Goal: Task Accomplishment & Management: Manage account settings

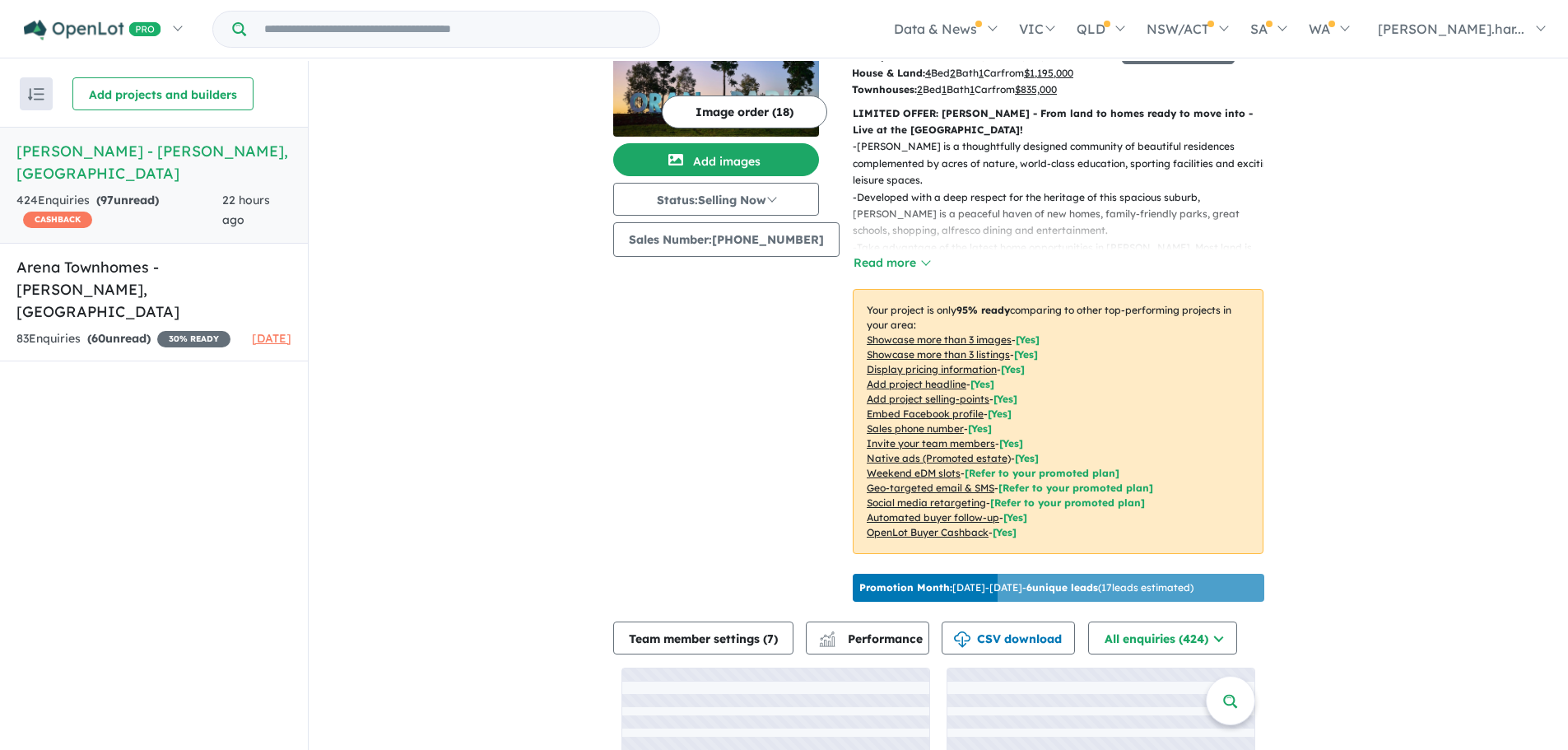
scroll to position [207, 0]
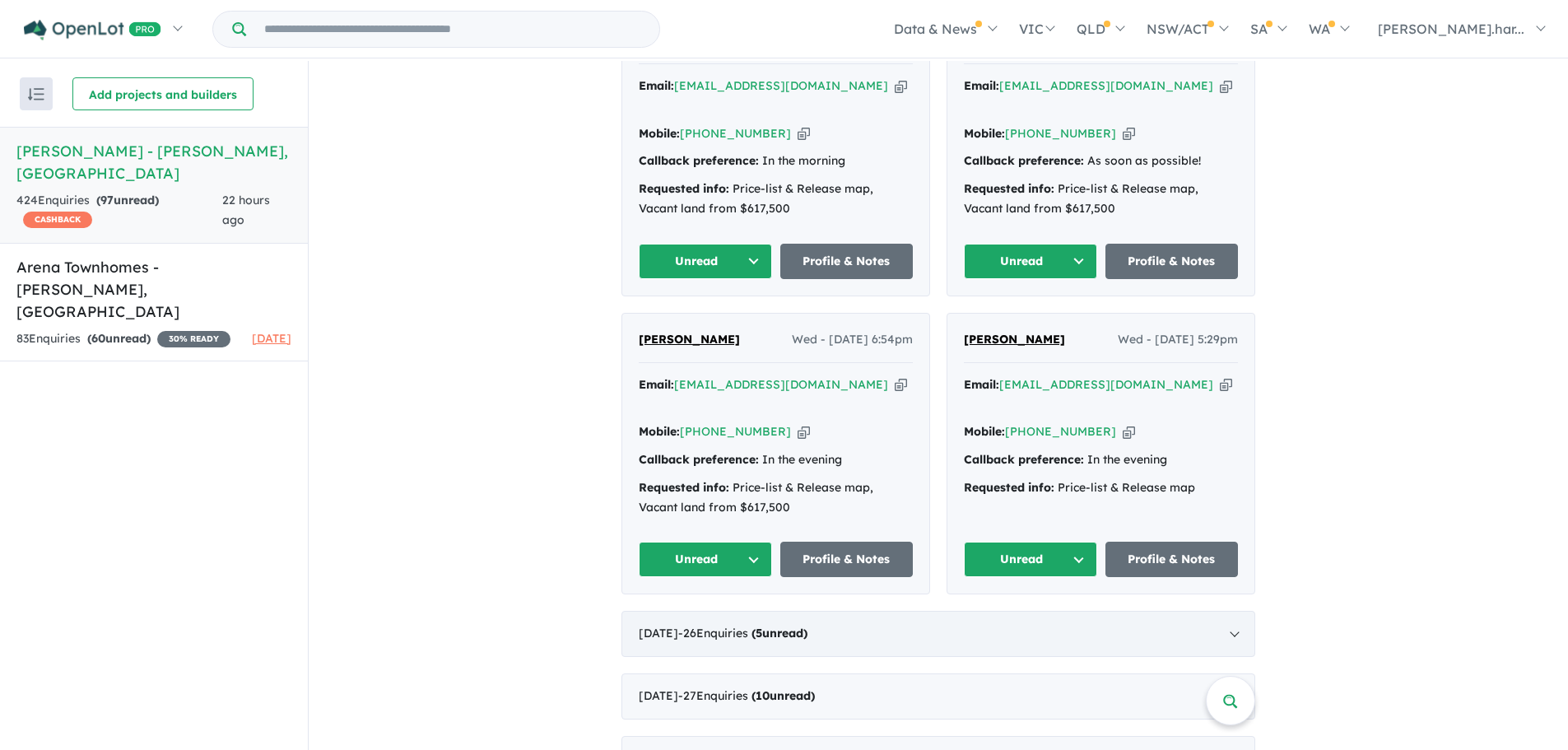
click at [887, 612] on div "September 2025 - 26 Enquir ies ( 5 unread)" at bounding box center [938, 635] width 634 height 46
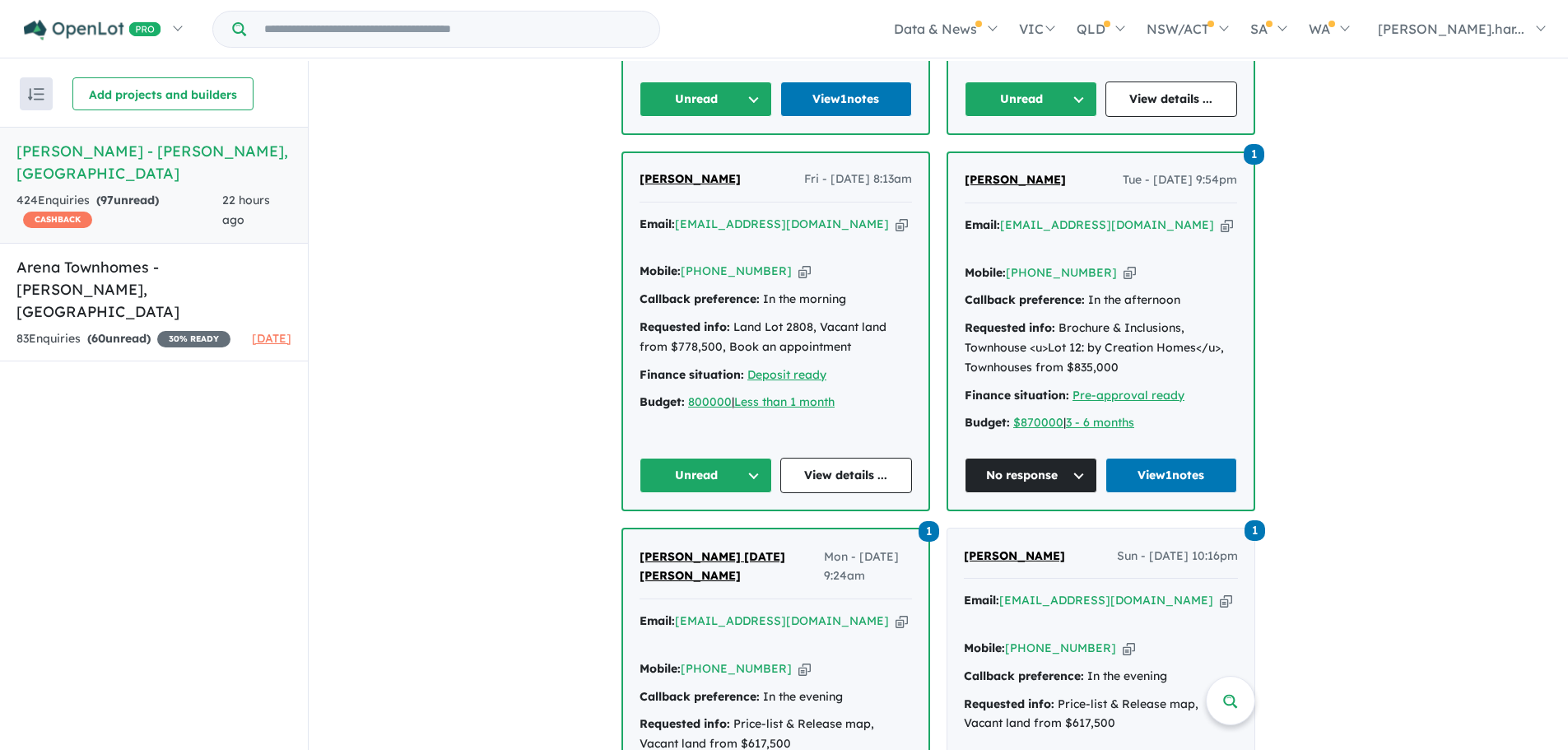
scroll to position [1400, 0]
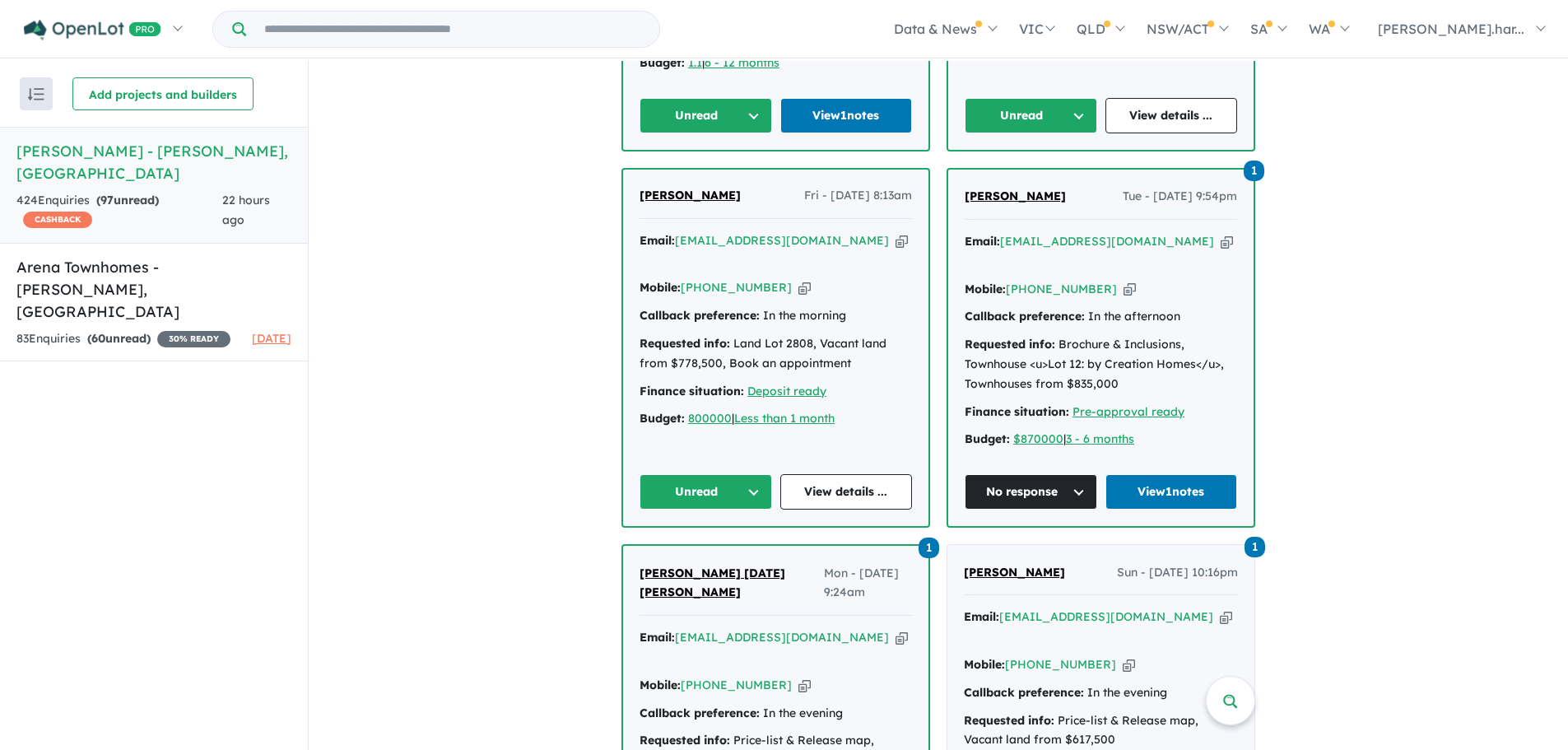
drag, startPoint x: 1567, startPoint y: 239, endPoint x: 1534, endPoint y: 193, distance: 56.6
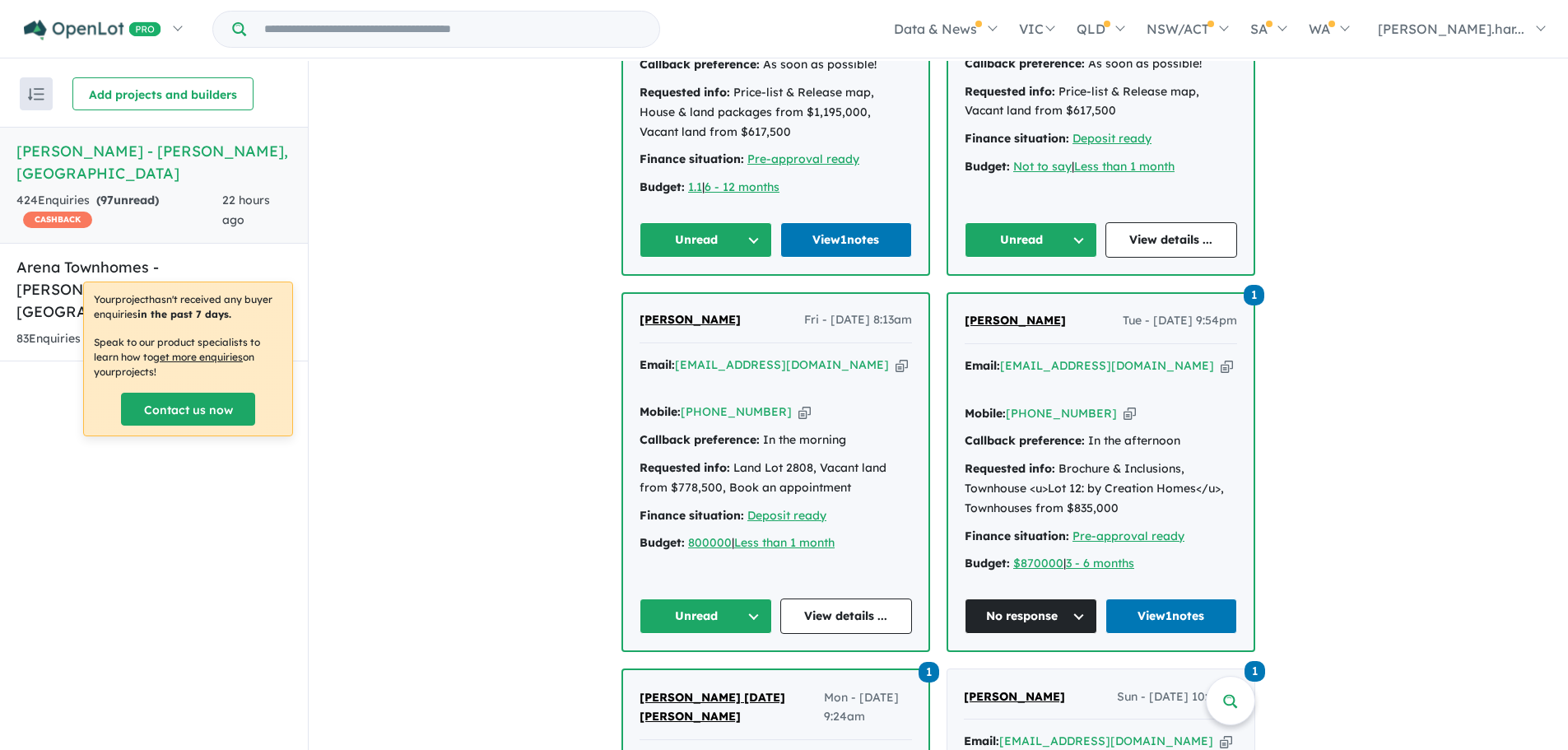
scroll to position [1274, 0]
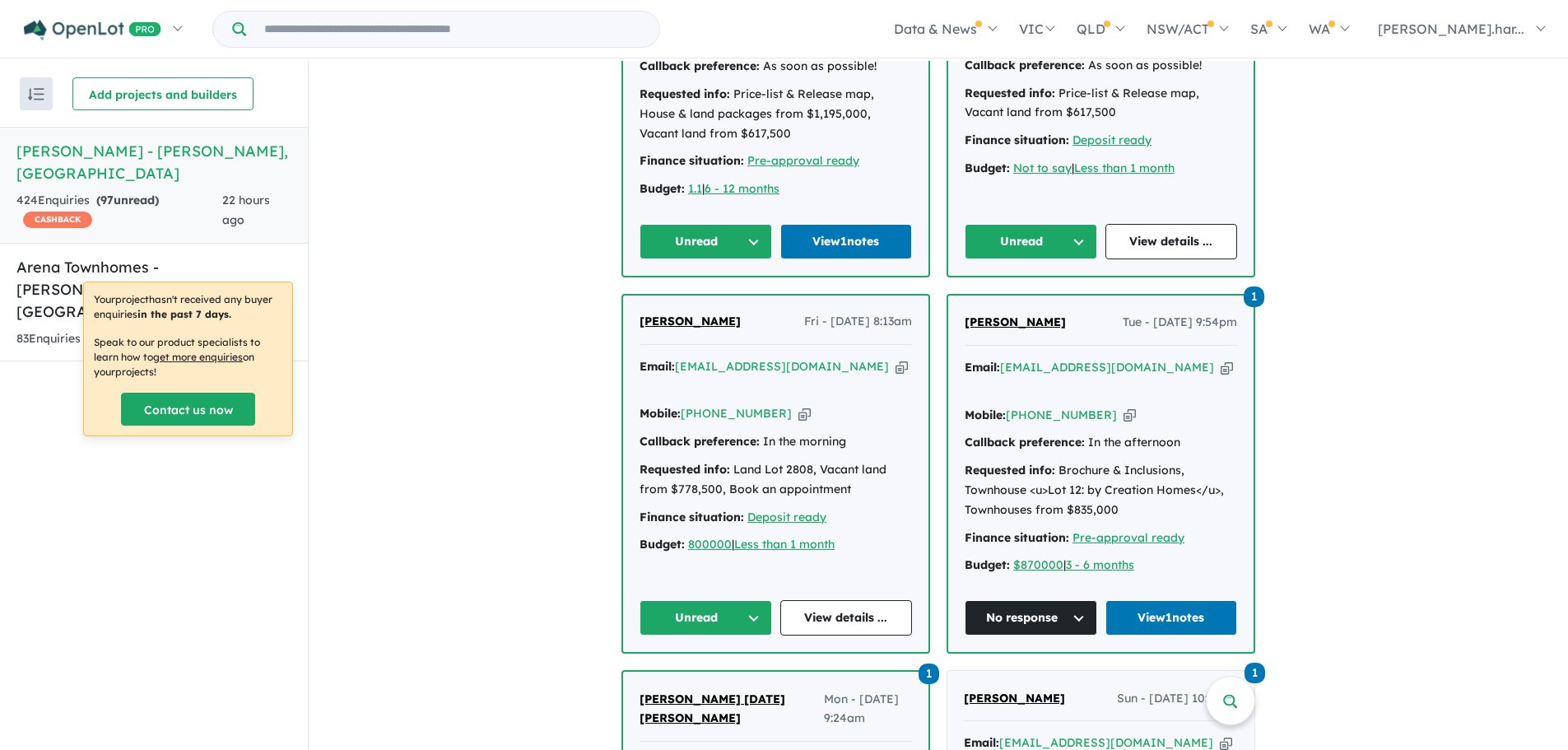
click at [735, 553] on div "Sudip Shrestha Fri - 26/09/2025, 8:13am Email: getme193@gmail.com Copied! Mobil…" at bounding box center [775, 474] width 305 height 357
click at [716, 600] on button "Unread" at bounding box center [706, 618] width 132 height 35
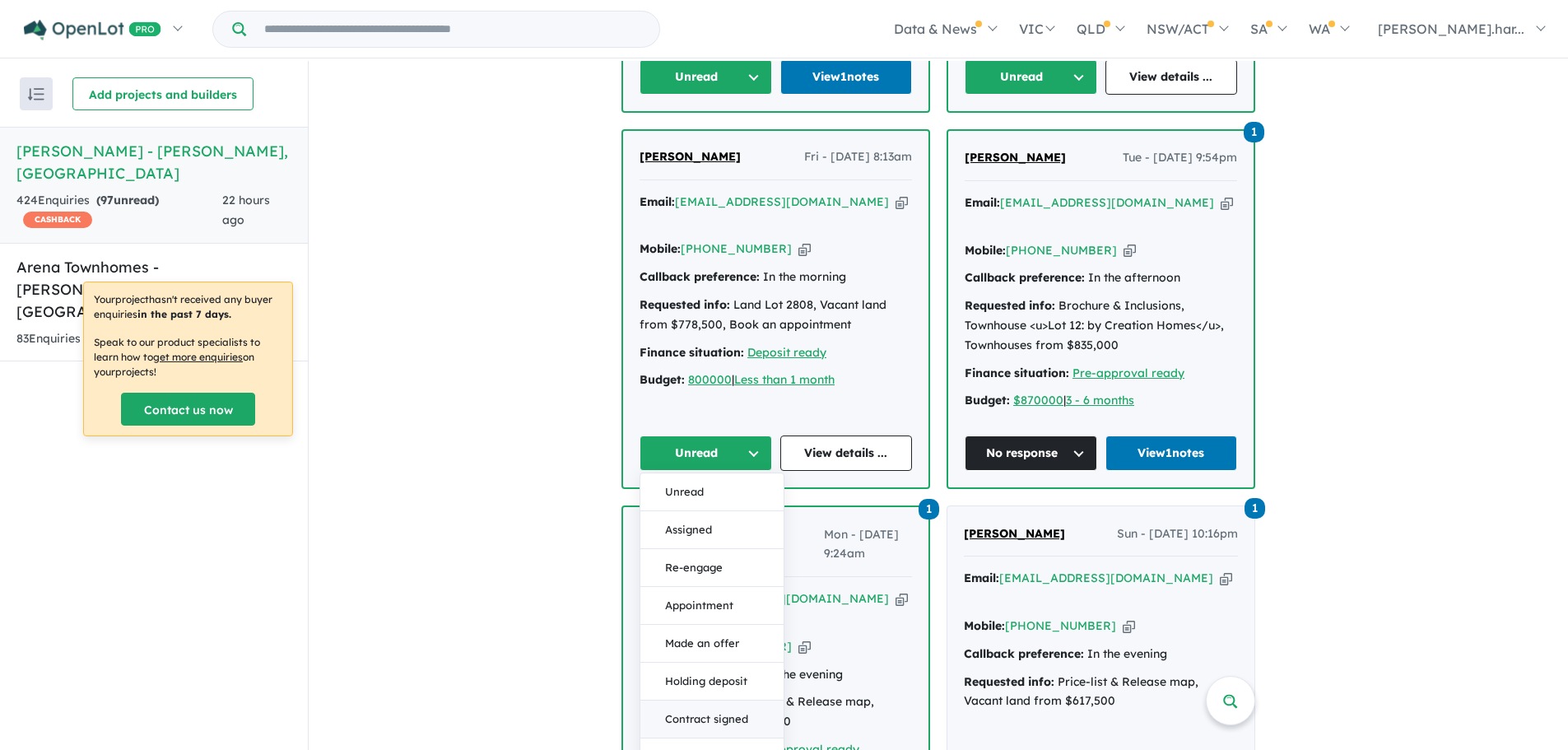
scroll to position [1603, 0]
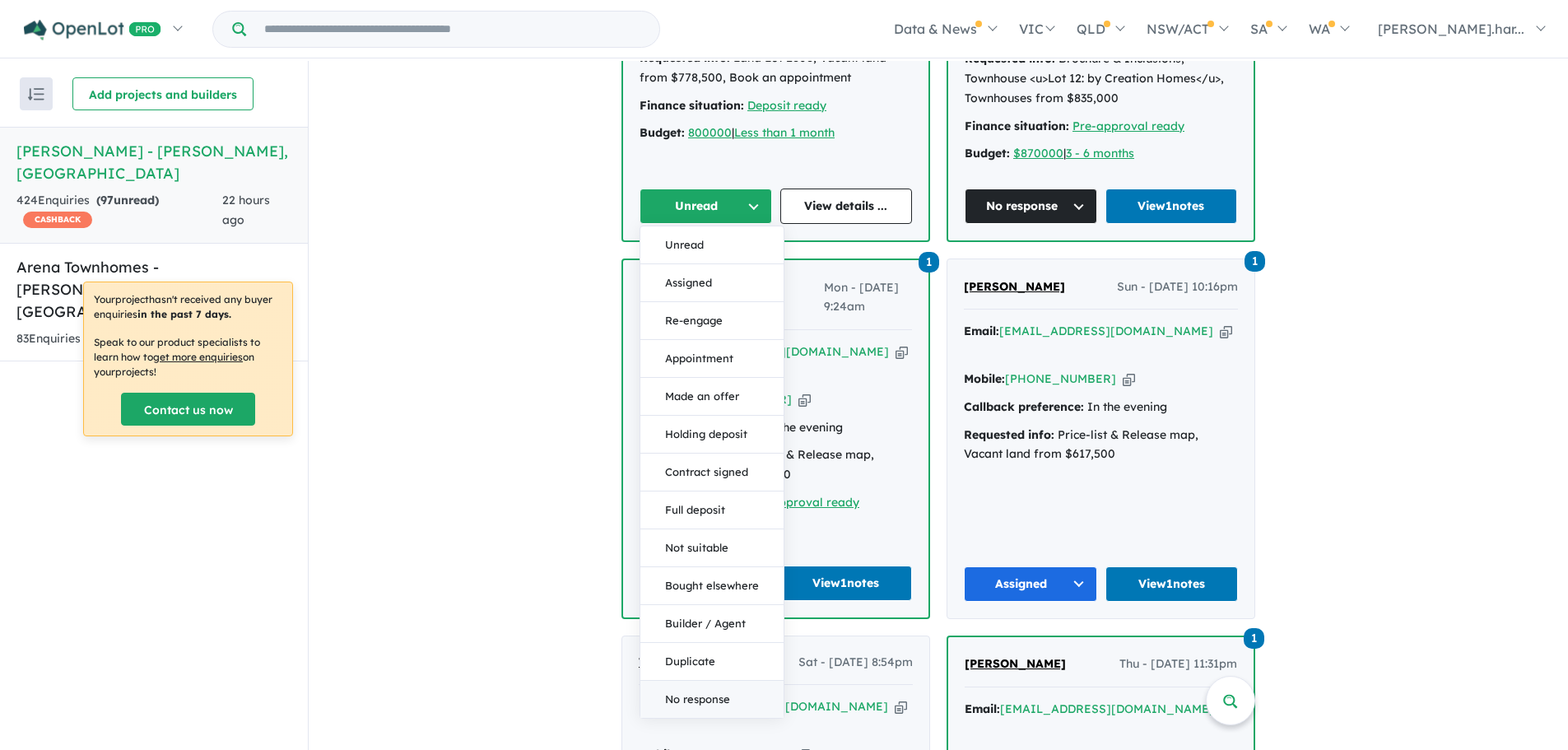
click at [719, 681] on button "No response" at bounding box center [712, 699] width 144 height 37
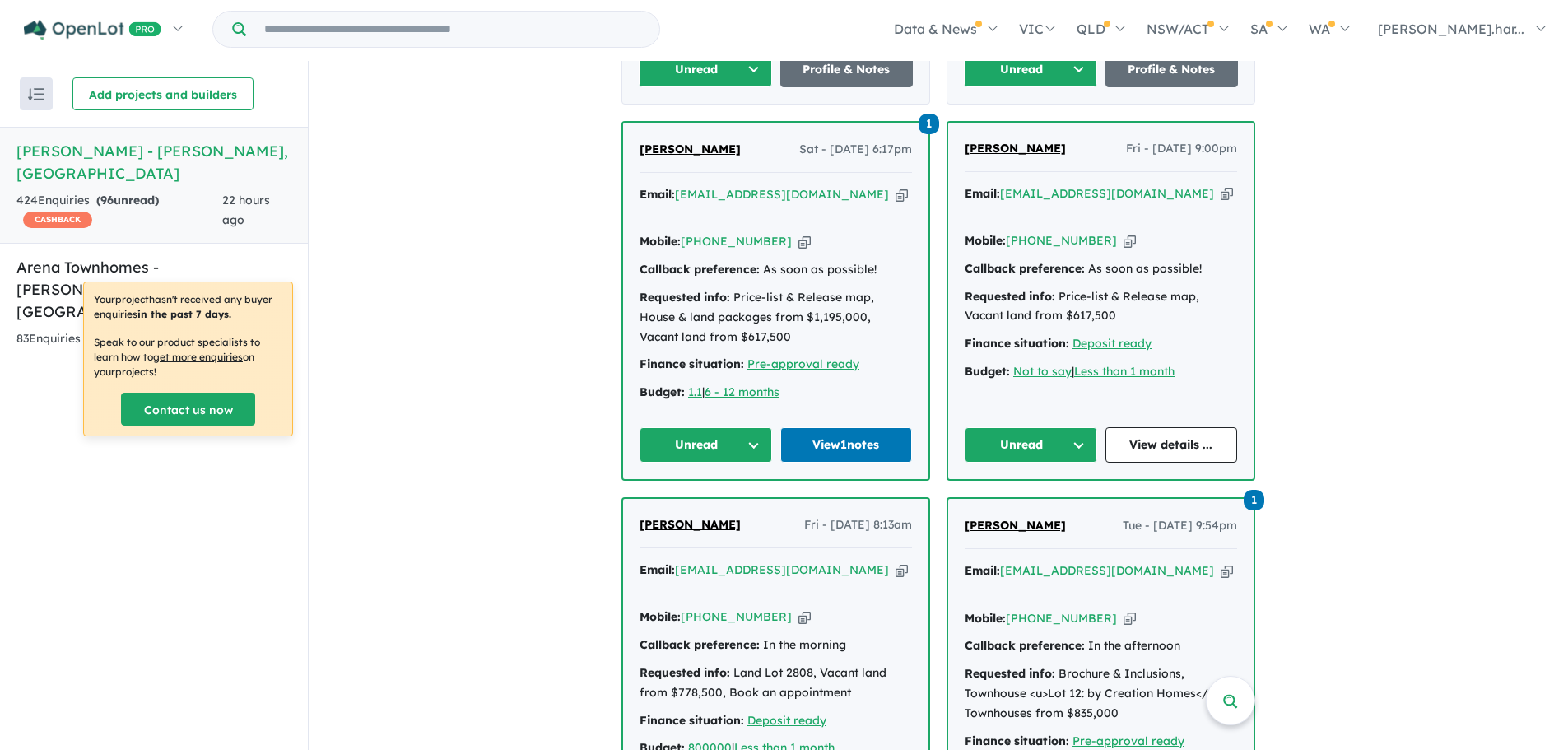
scroll to position [1027, 0]
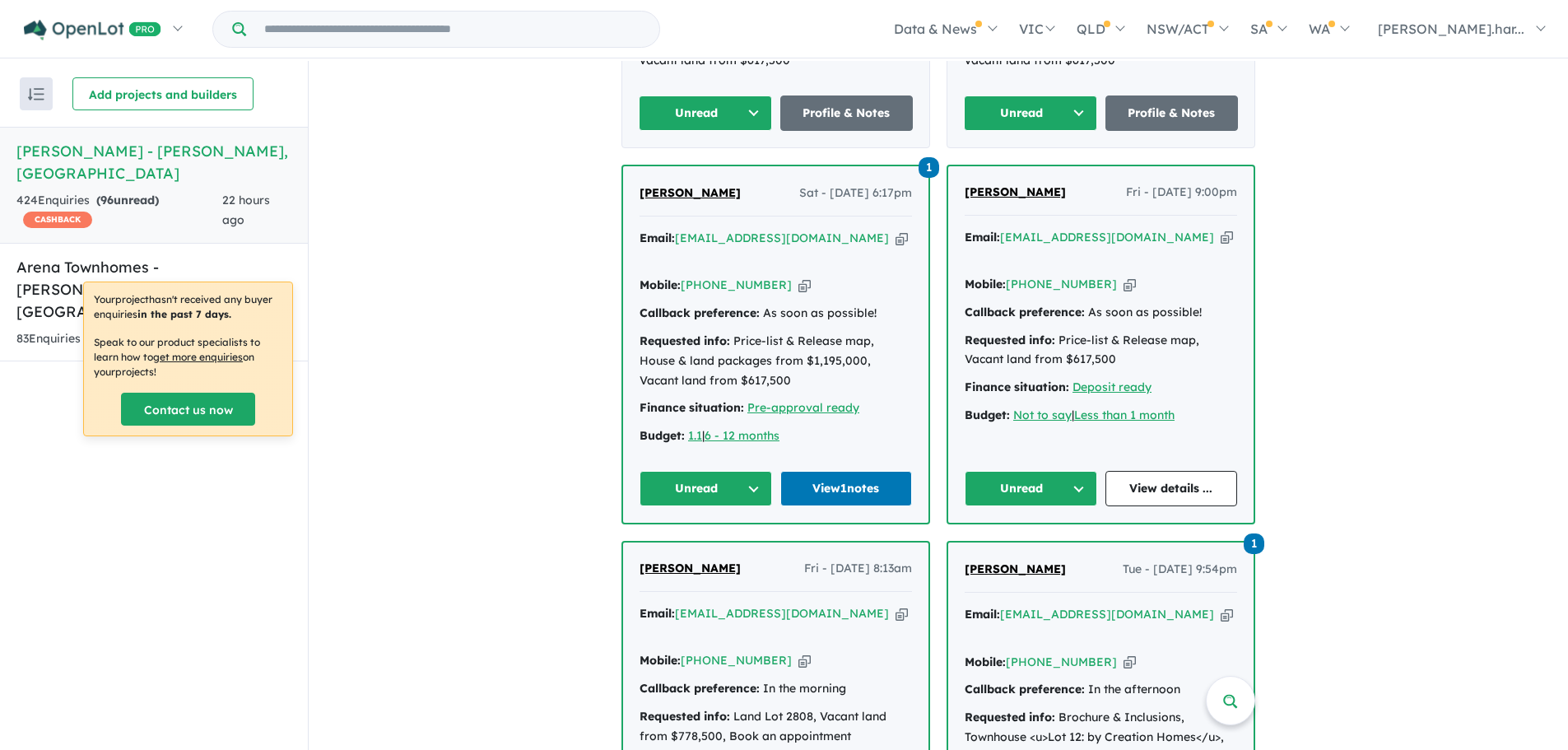
click at [710, 185] on span "Anjeela Prasain" at bounding box center [690, 192] width 101 height 15
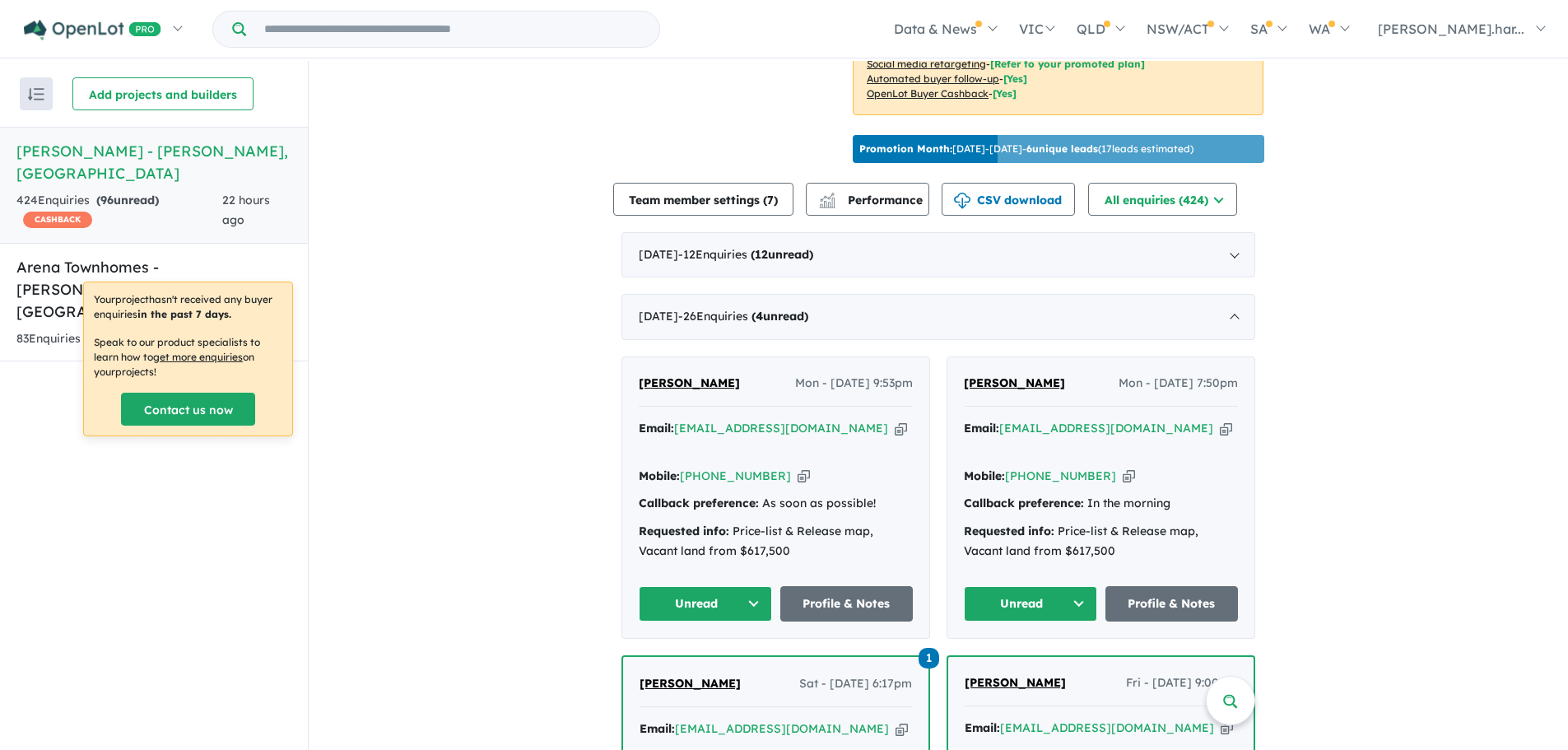
scroll to position [533, 0]
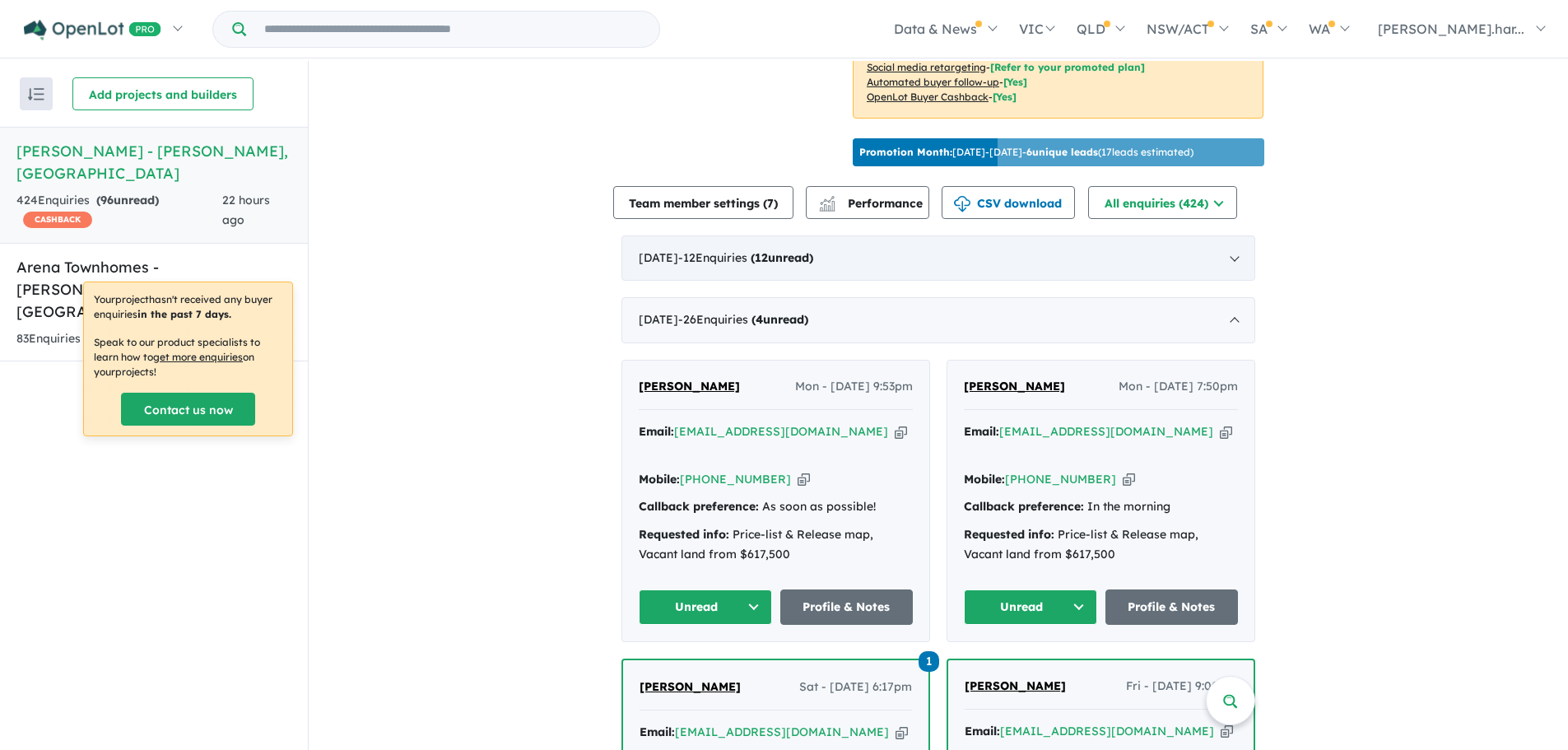
click at [916, 262] on div "October 2025 - 12 Enquir ies ( 12 unread)" at bounding box center [938, 259] width 634 height 46
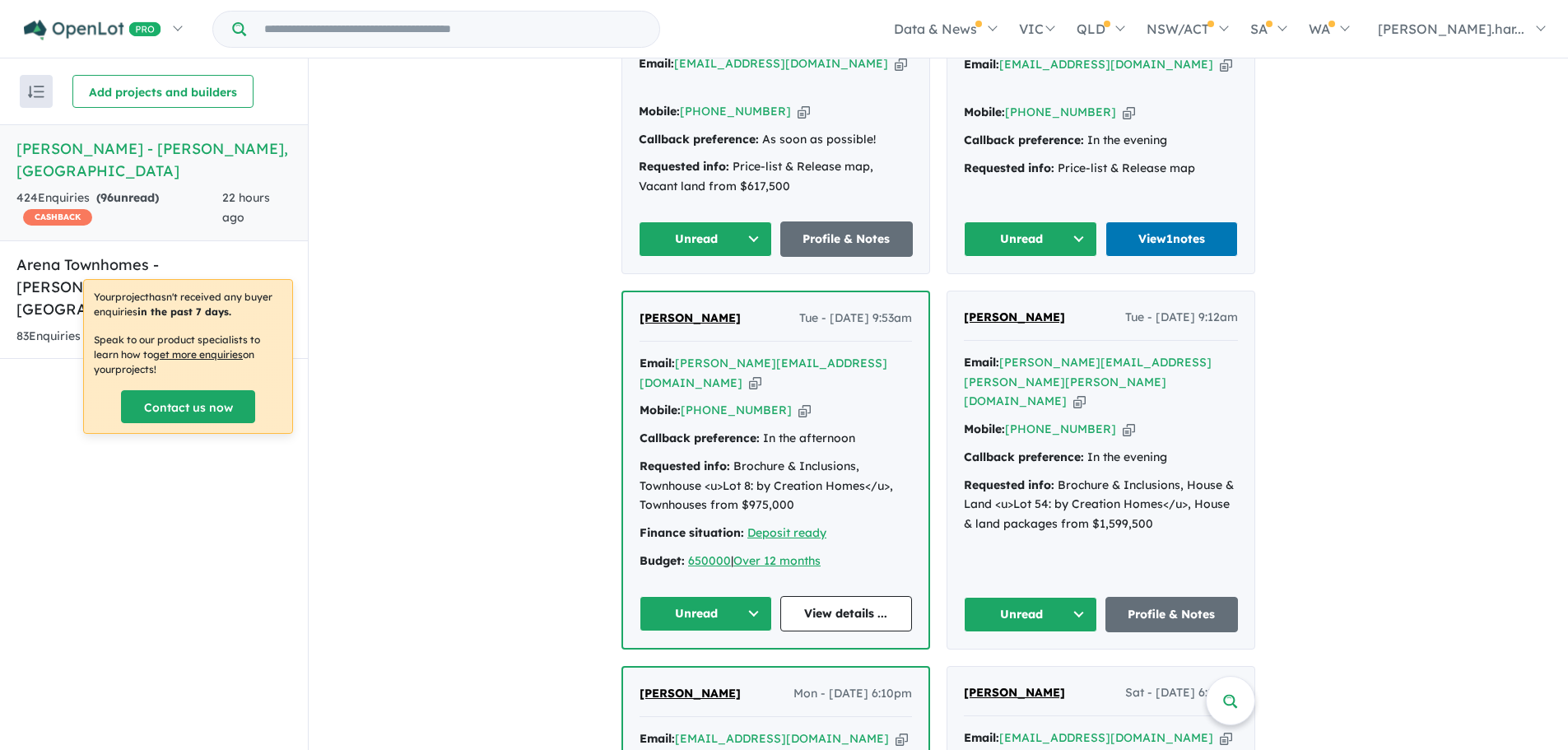
scroll to position [863, 0]
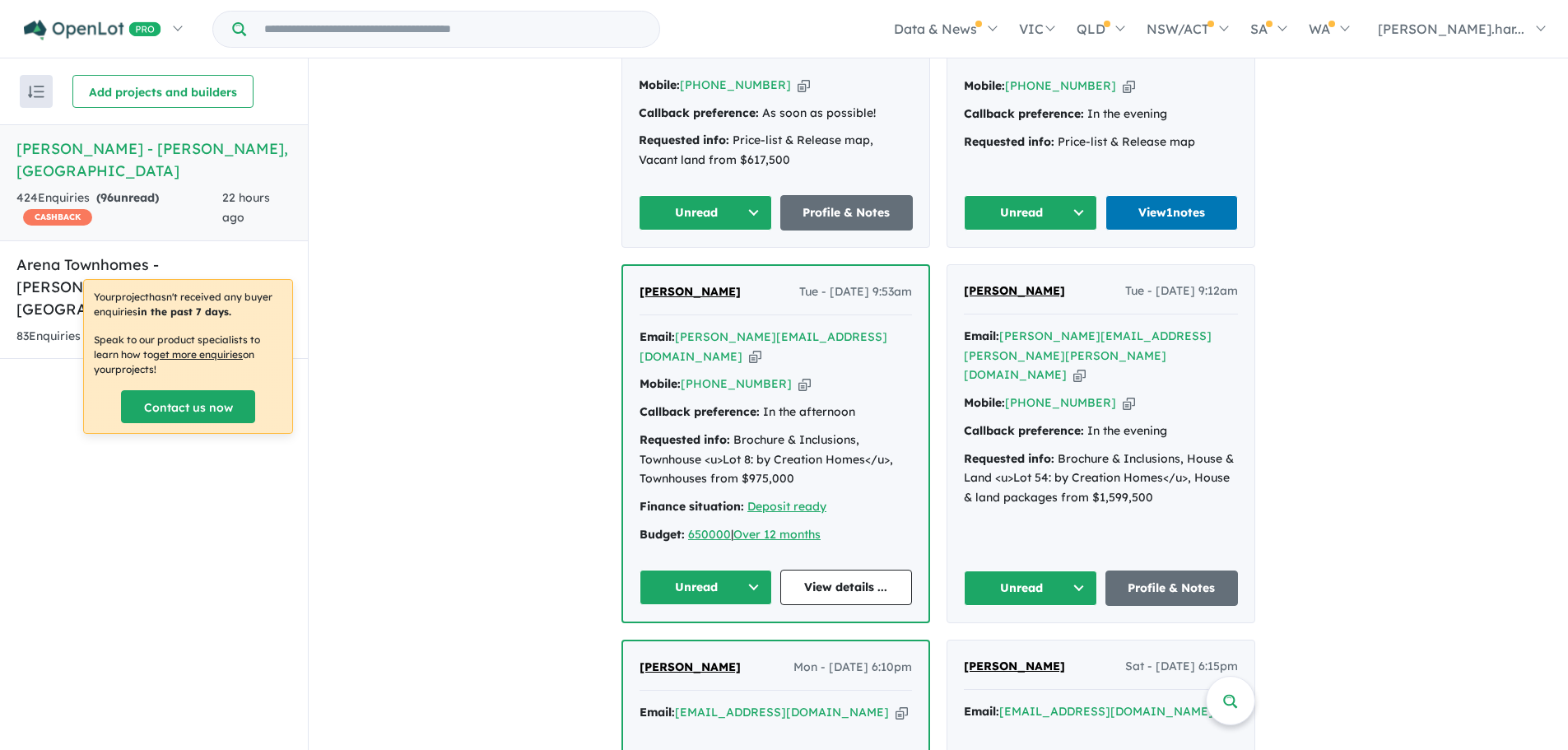
click at [684, 286] on span "John Spinelli" at bounding box center [690, 291] width 101 height 15
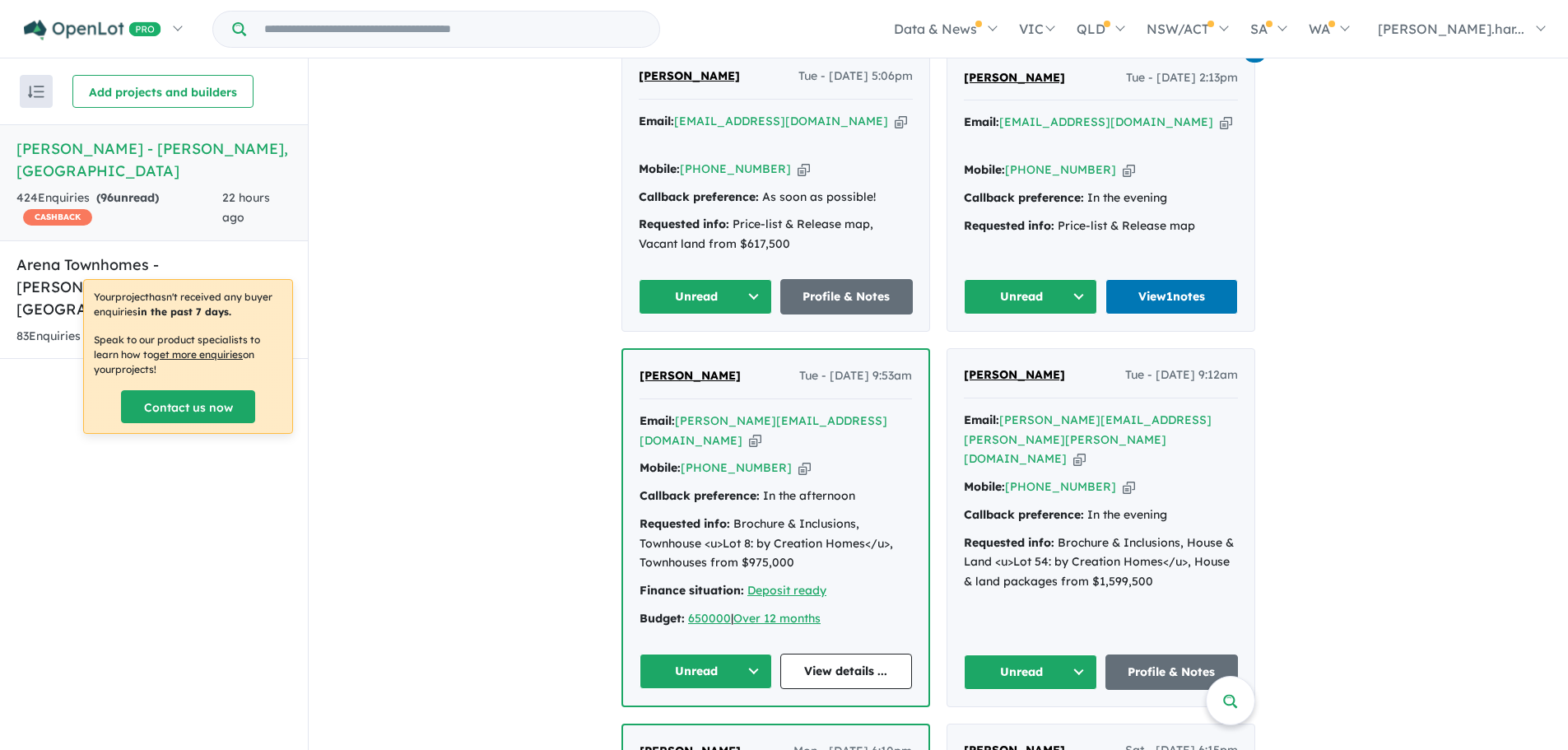
scroll to position [615, 0]
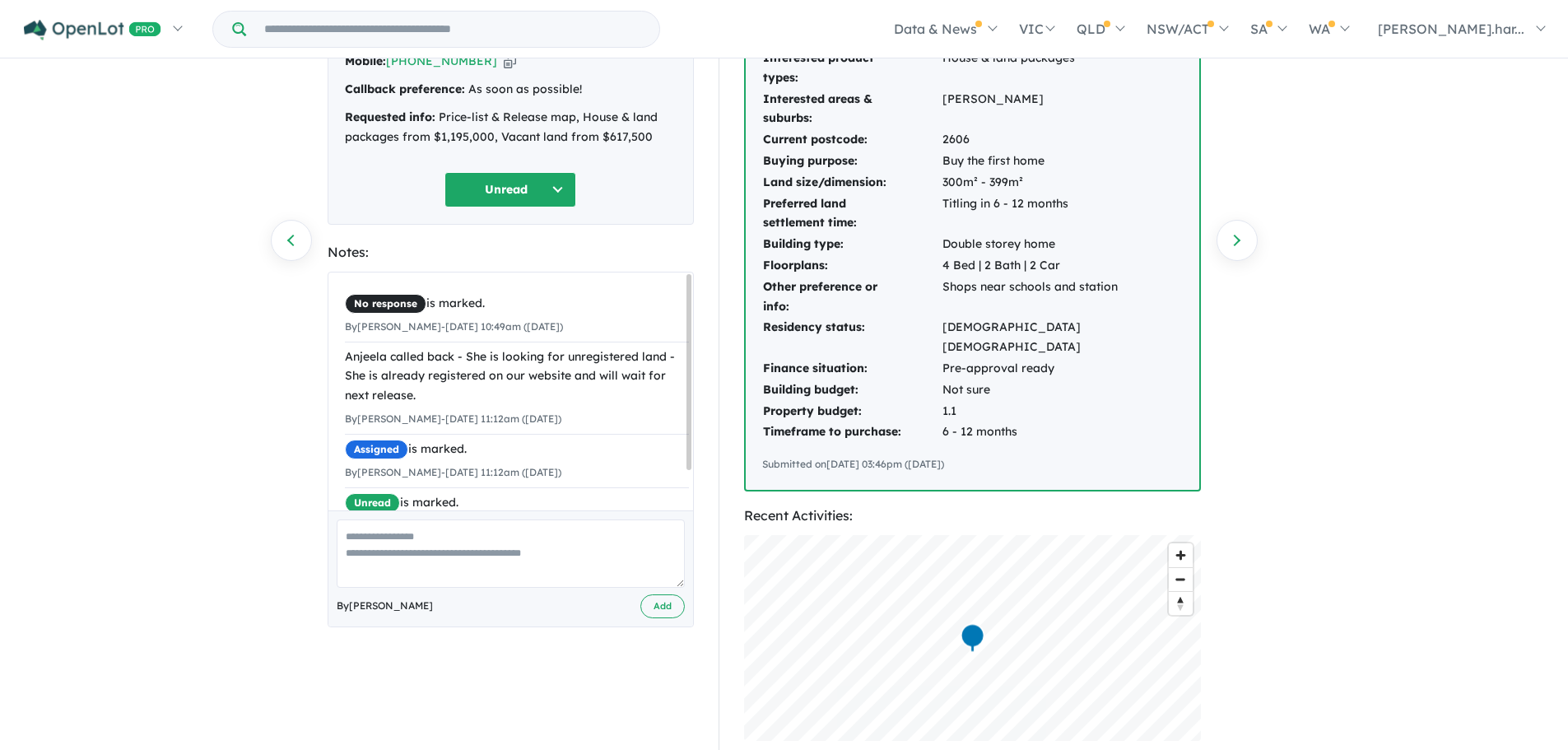
scroll to position [165, 0]
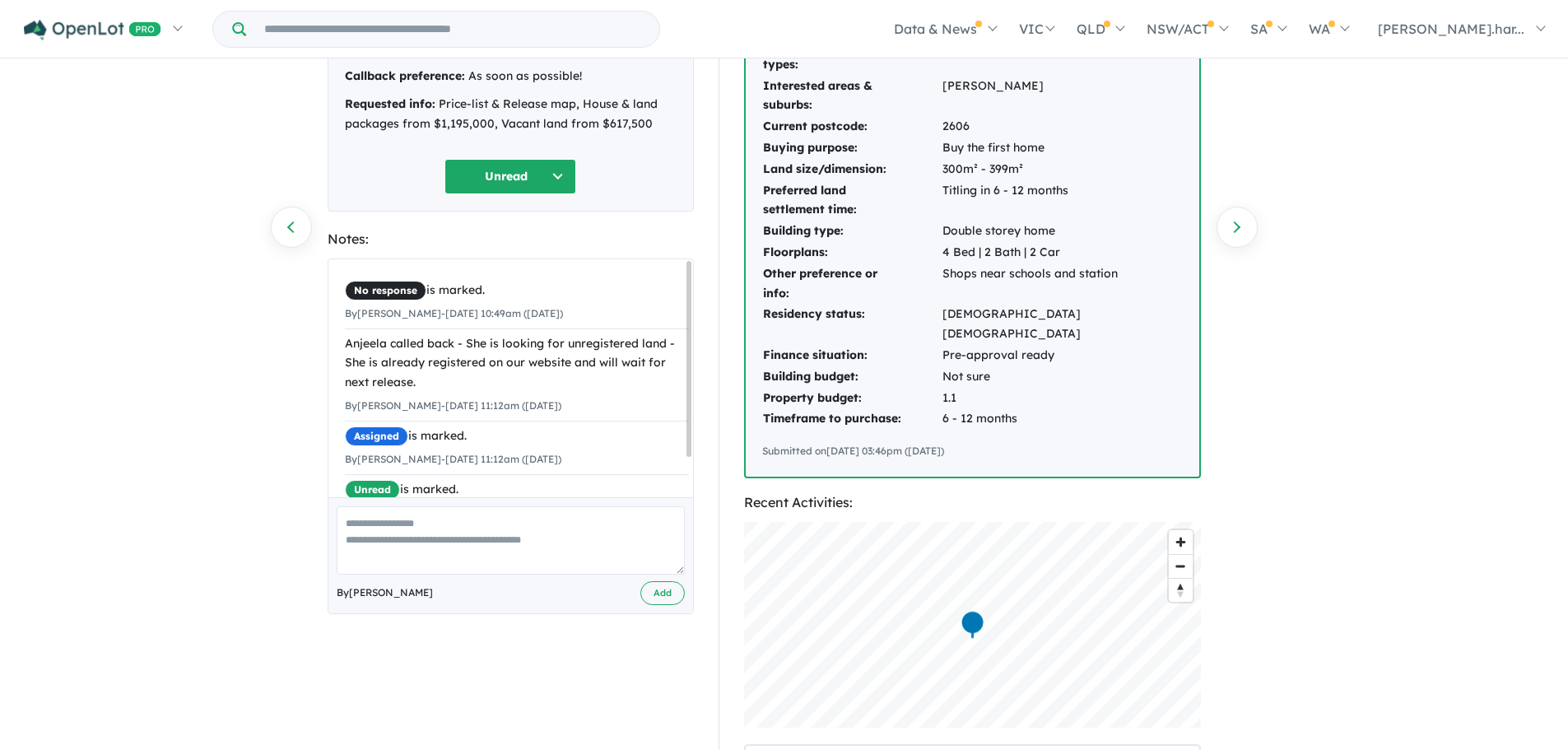
click at [574, 532] on textarea at bounding box center [511, 540] width 348 height 68
click at [566, 529] on textarea "**********" at bounding box center [511, 540] width 348 height 68
click at [397, 529] on textarea "**********" at bounding box center [511, 540] width 348 height 68
click at [443, 526] on textarea "**********" at bounding box center [511, 540] width 348 height 68
type textarea "**********"
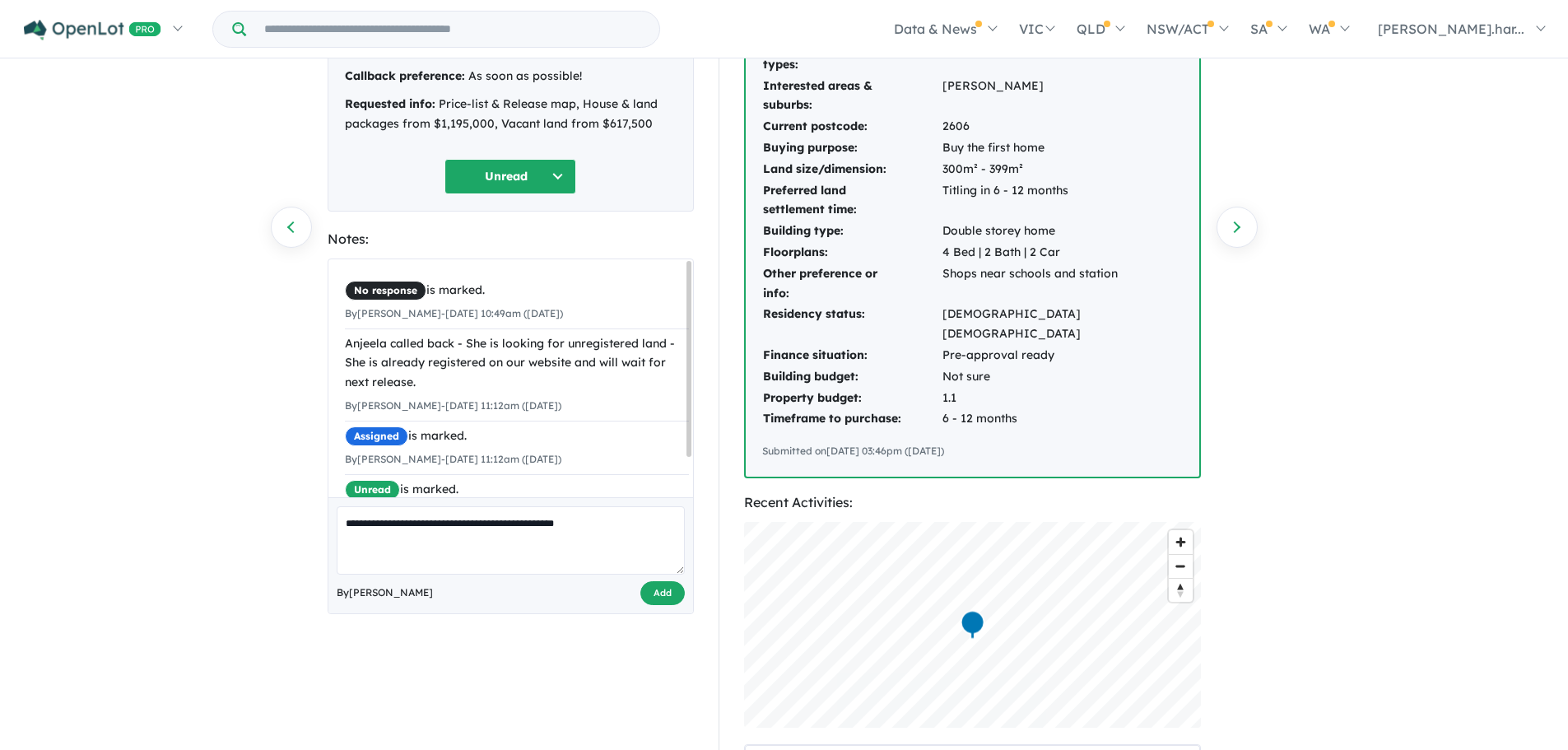
click at [666, 582] on button "Add" at bounding box center [663, 593] width 45 height 24
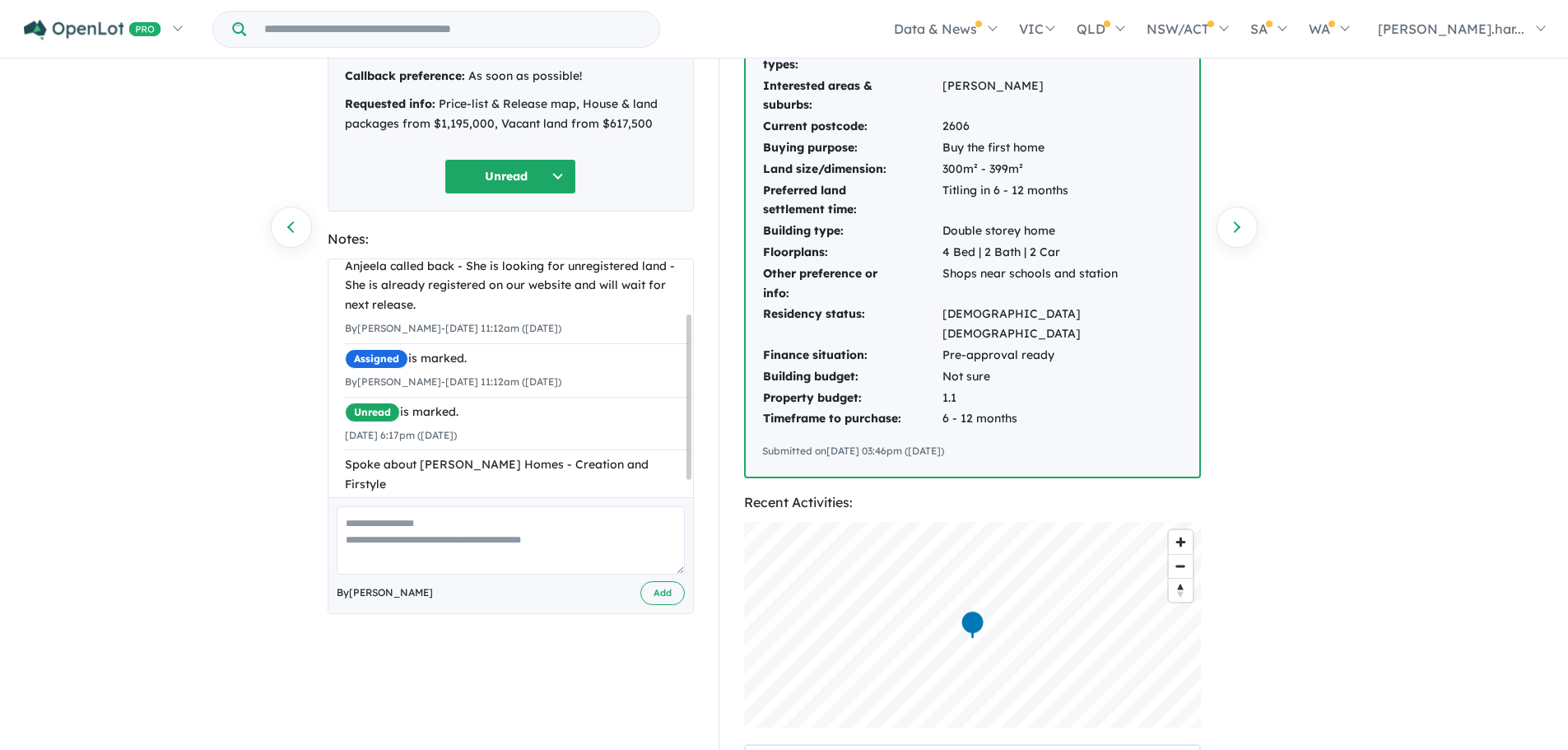
click at [508, 180] on button "Unread" at bounding box center [510, 176] width 132 height 35
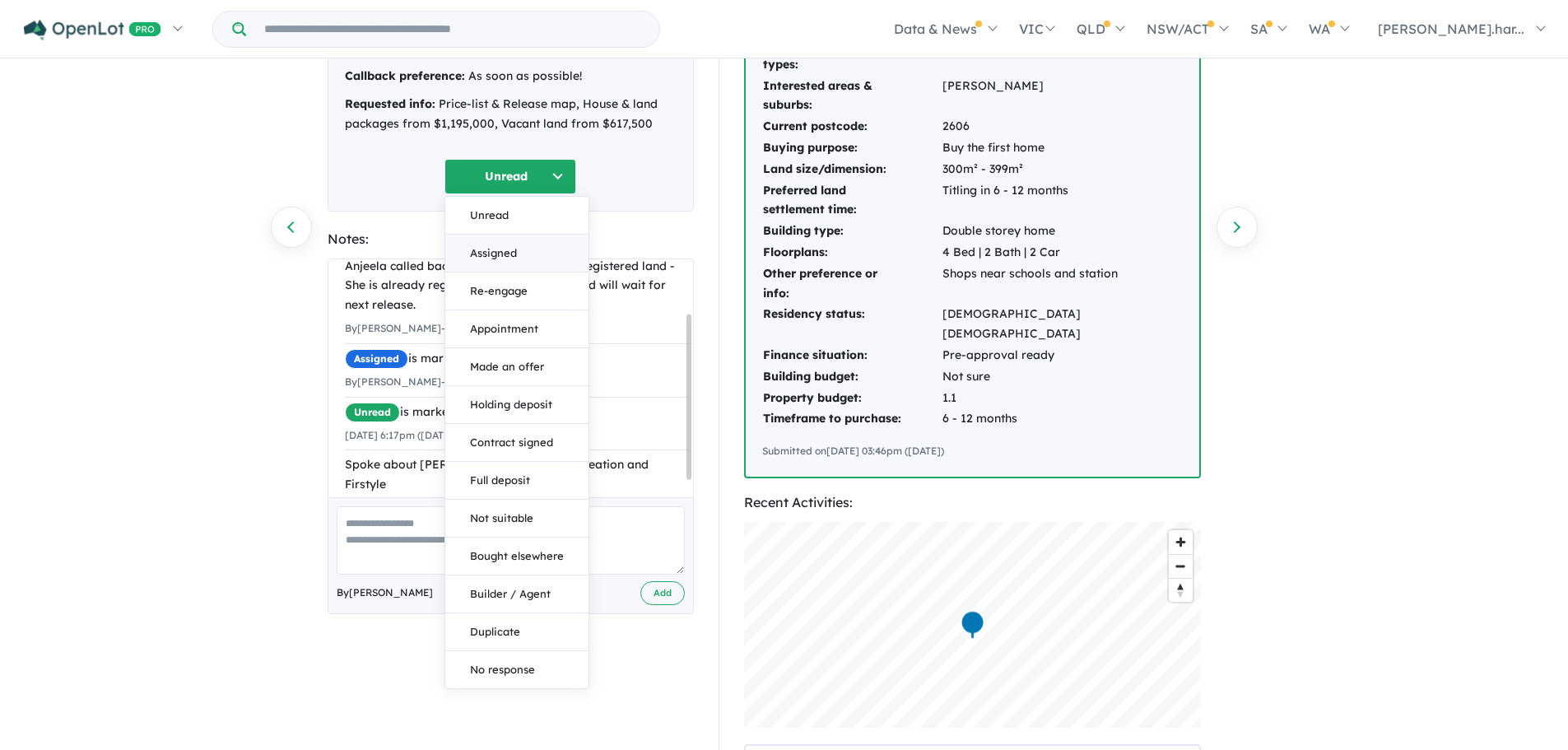
click at [505, 255] on button "Assigned" at bounding box center [517, 254] width 144 height 38
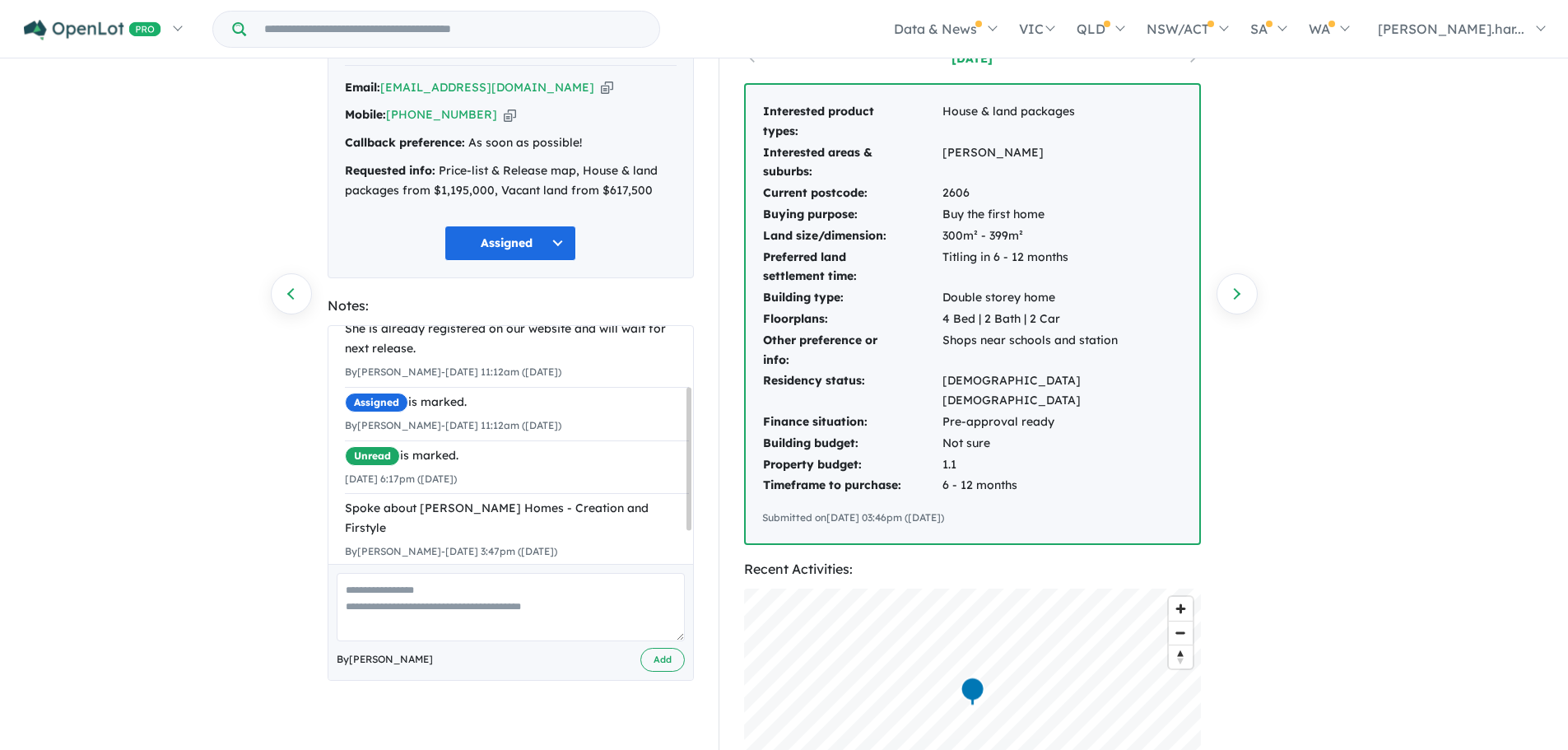
scroll to position [0, 0]
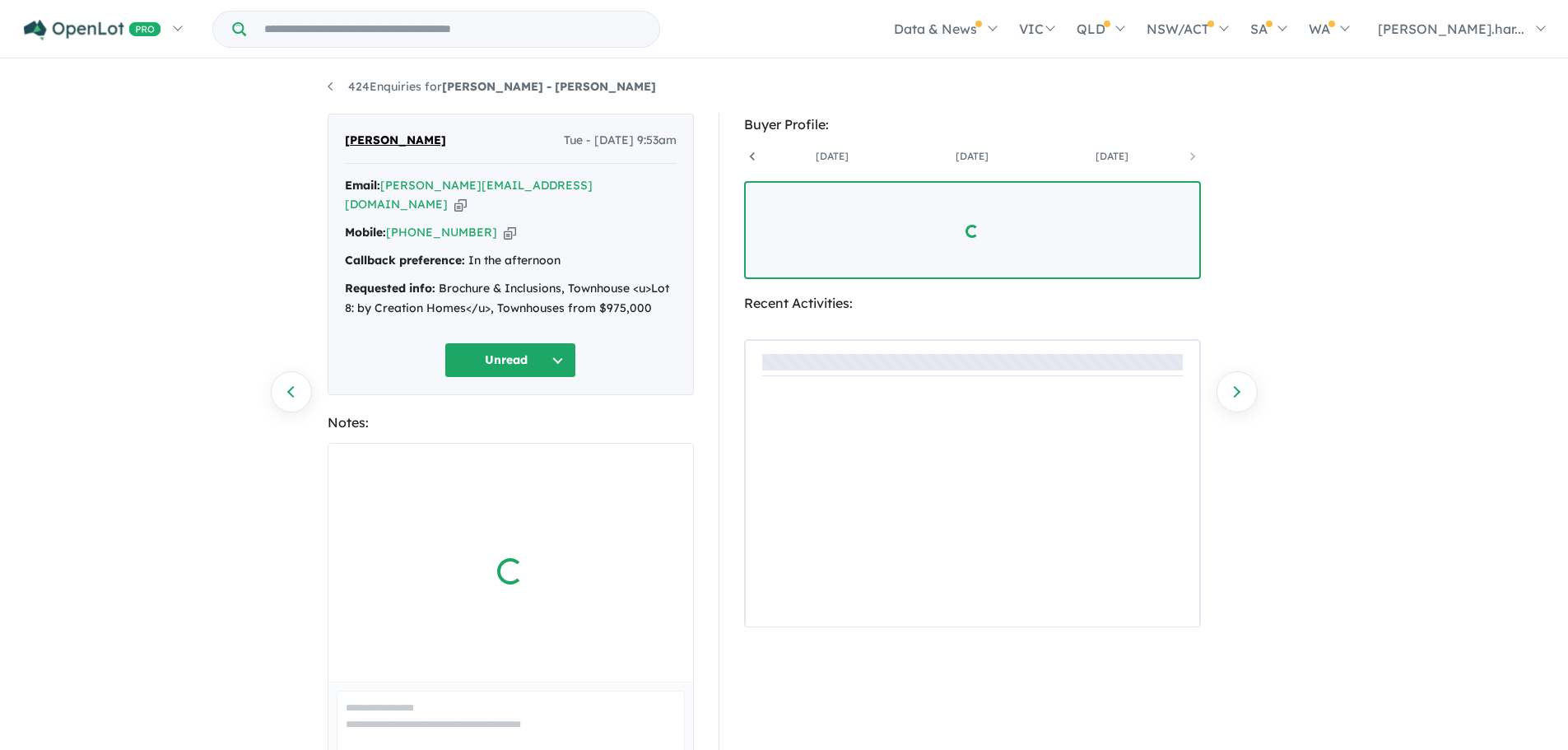
scroll to position [0, 262]
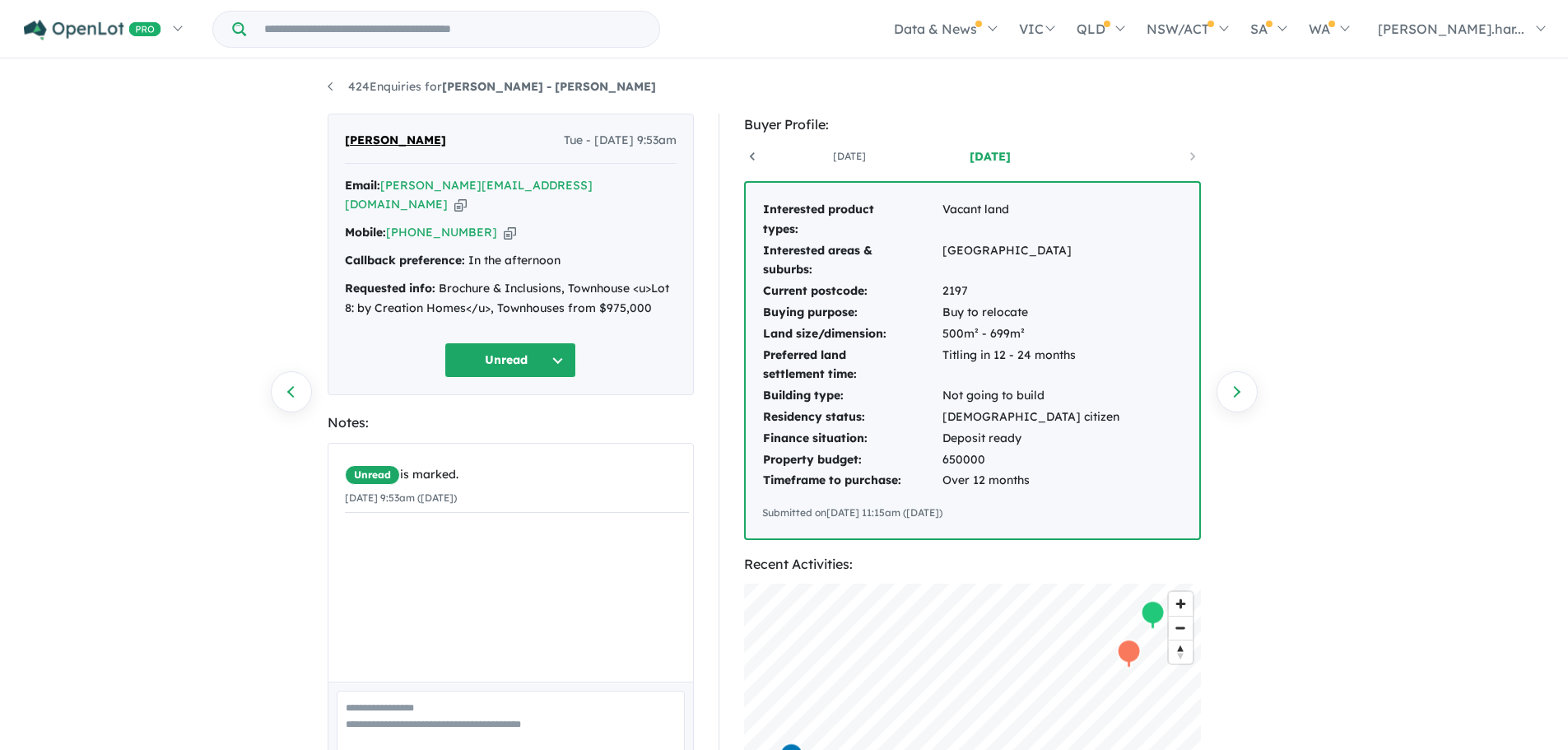
drag, startPoint x: 551, startPoint y: 186, endPoint x: 564, endPoint y: 194, distance: 15.3
click at [467, 196] on icon "button" at bounding box center [461, 205] width 12 height 17
click at [424, 512] on div "Unread is marked. 14/10/2025 9:53am (Tuesday)" at bounding box center [517, 569] width 377 height 250
click at [426, 692] on textarea at bounding box center [511, 724] width 348 height 68
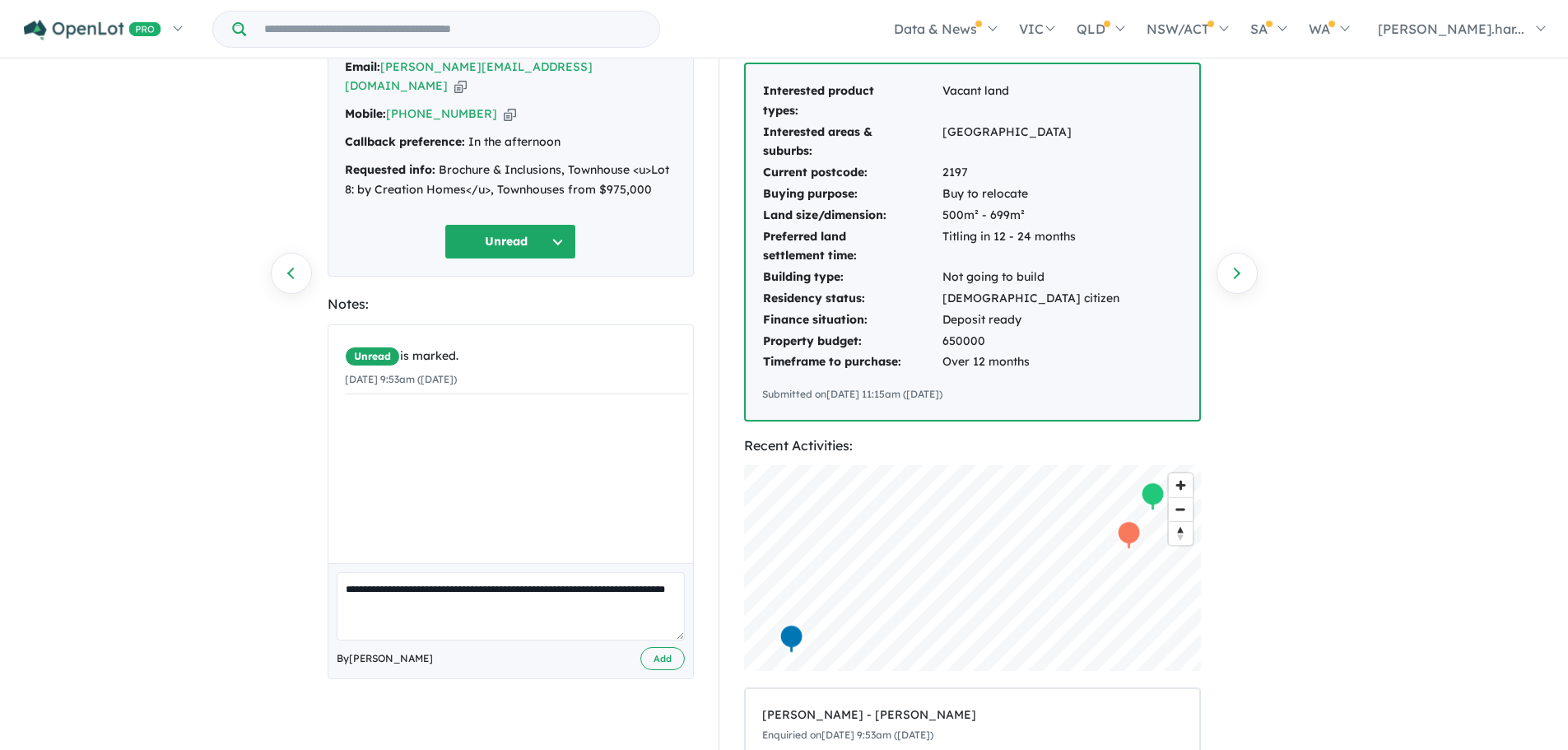
scroll to position [165, 0]
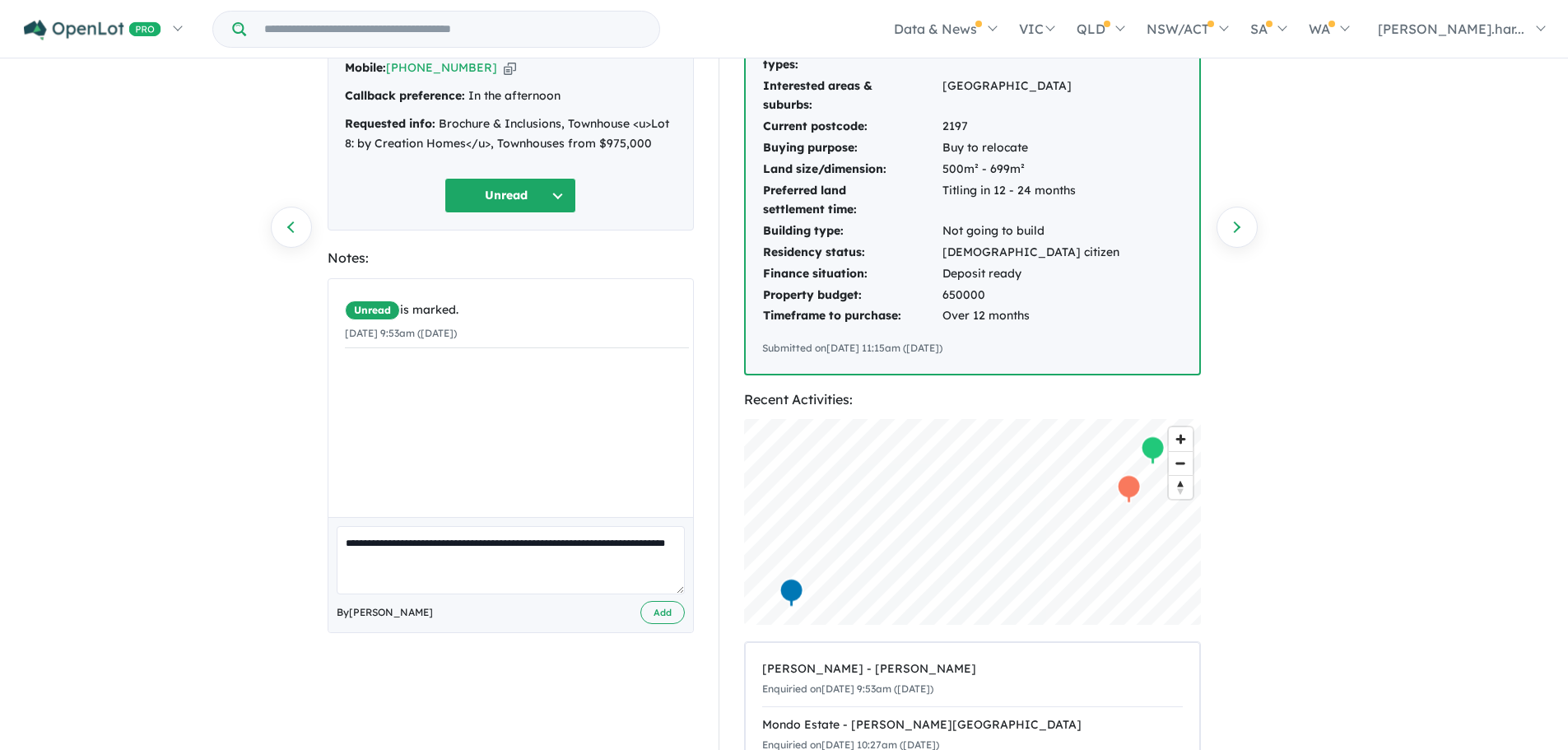
type textarea "**********"
click at [664, 575] on div "**********" at bounding box center [511, 575] width 364 height 116
click at [660, 601] on button "Add" at bounding box center [663, 613] width 45 height 24
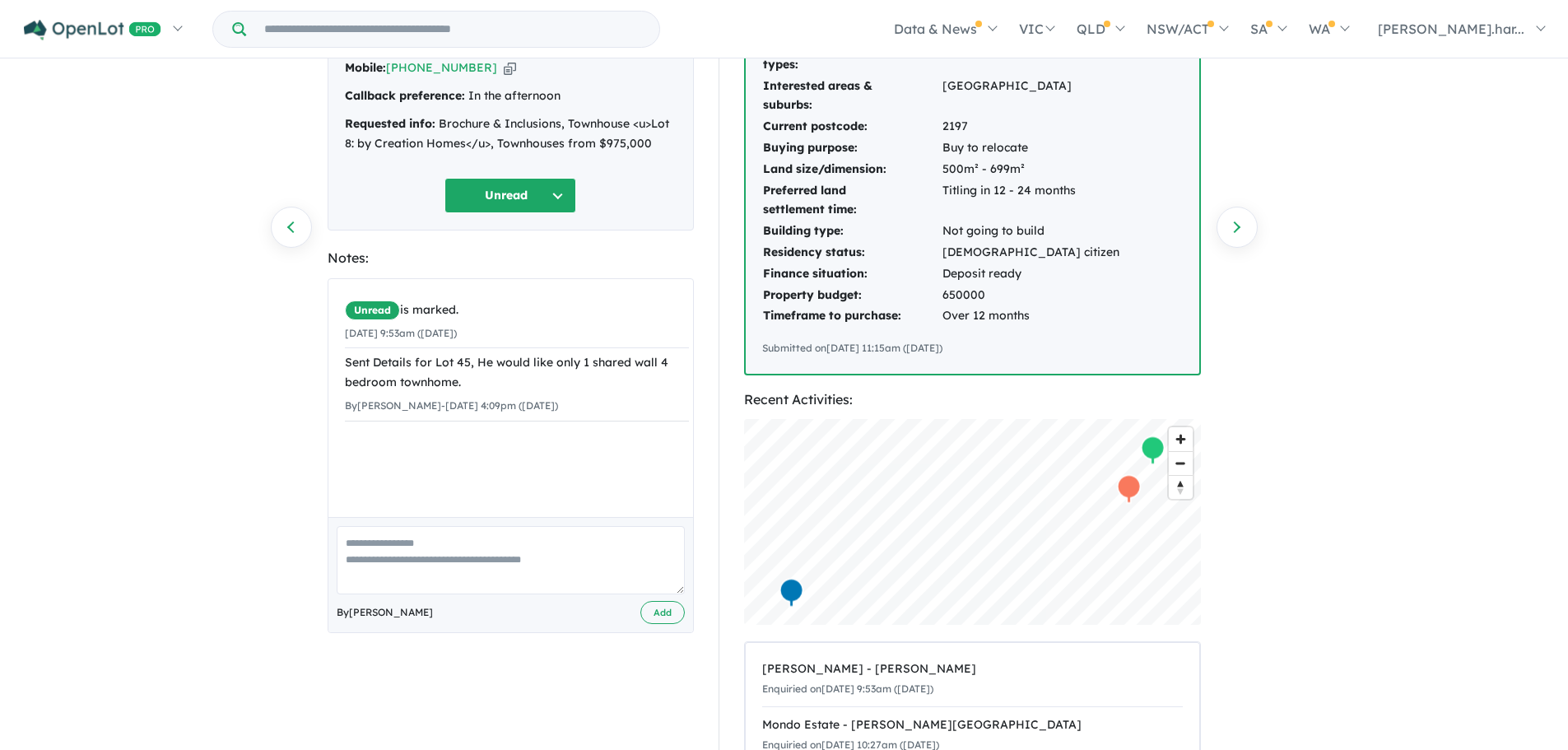
click at [467, 178] on button "Unread" at bounding box center [510, 195] width 132 height 35
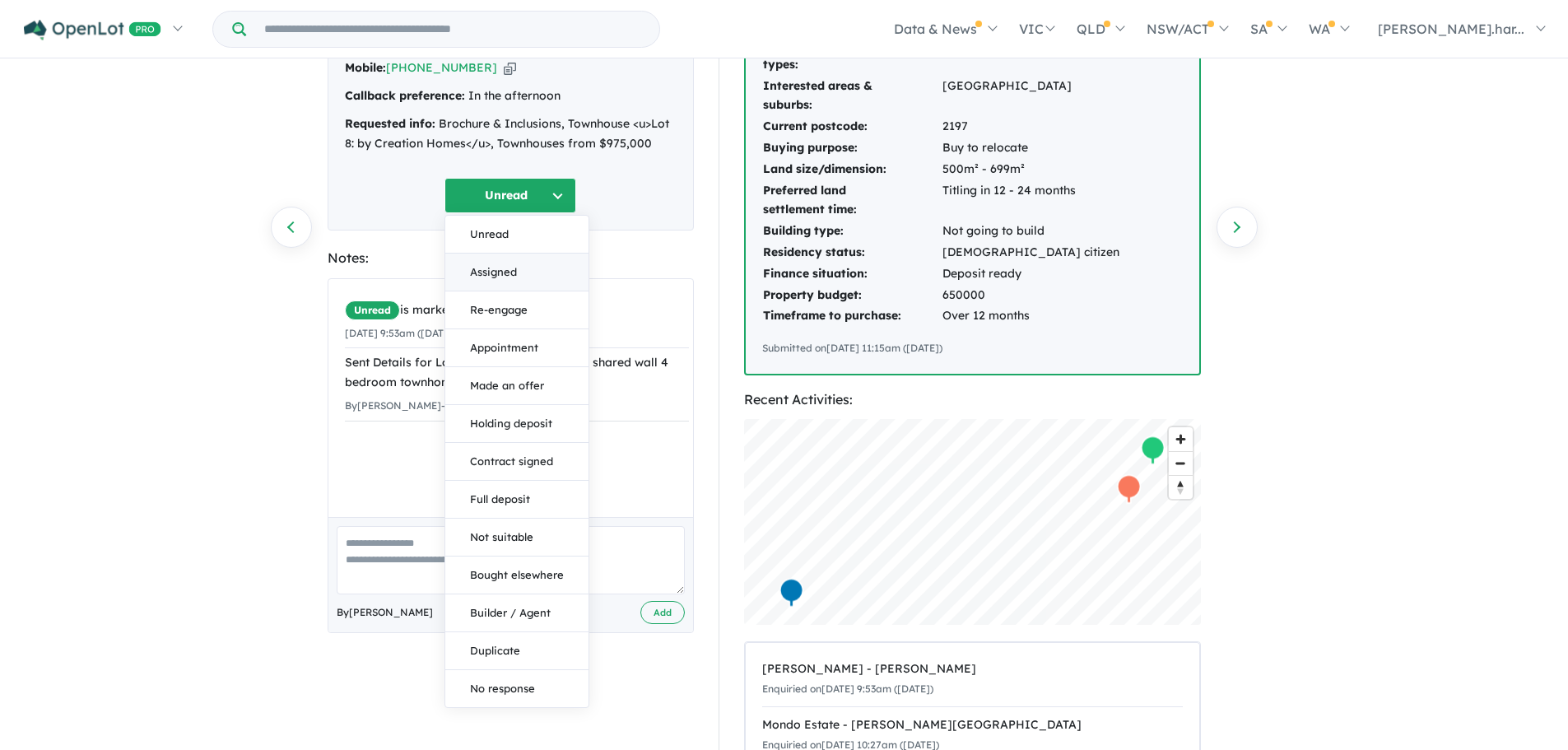
click at [501, 254] on button "Assigned" at bounding box center [517, 273] width 144 height 38
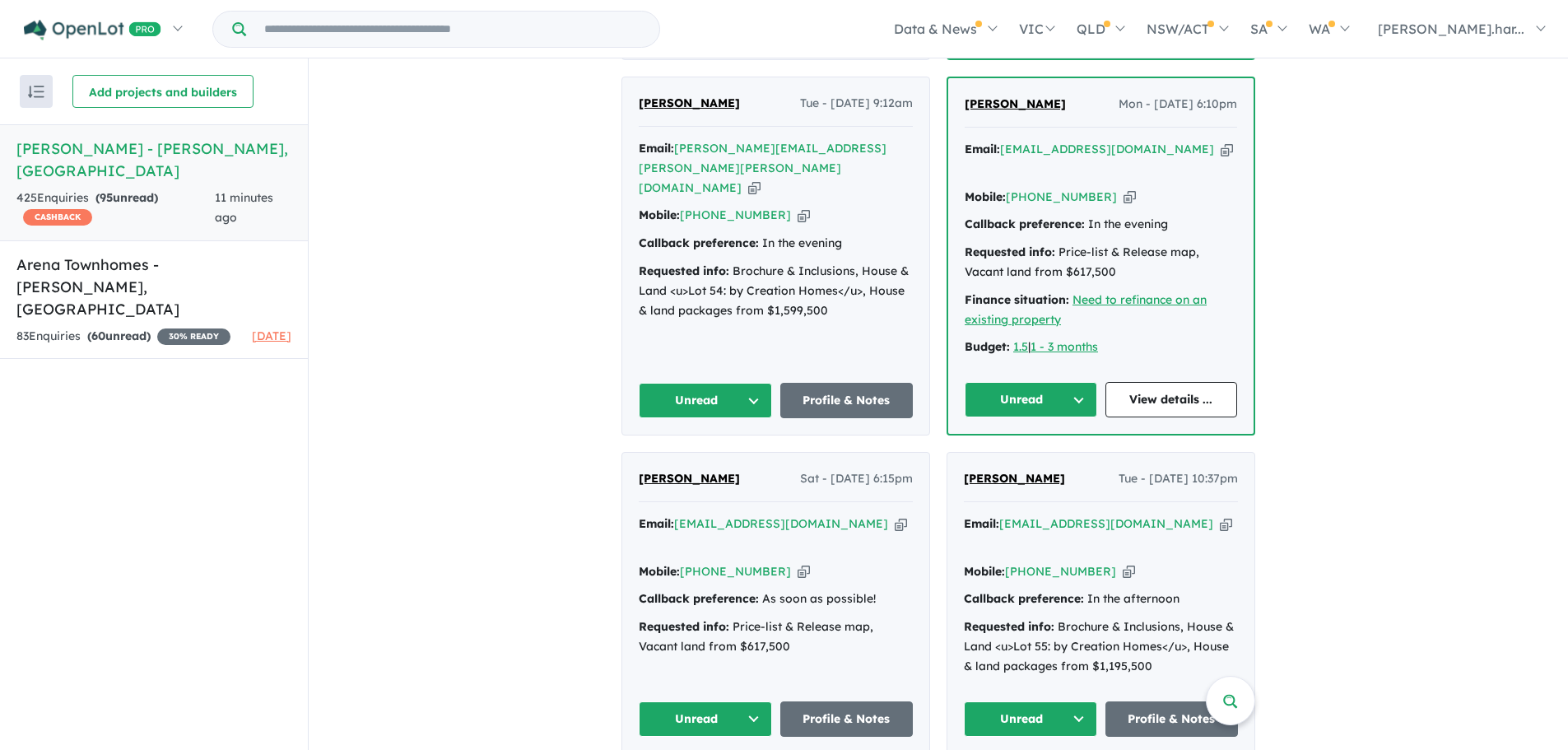
scroll to position [1565, 0]
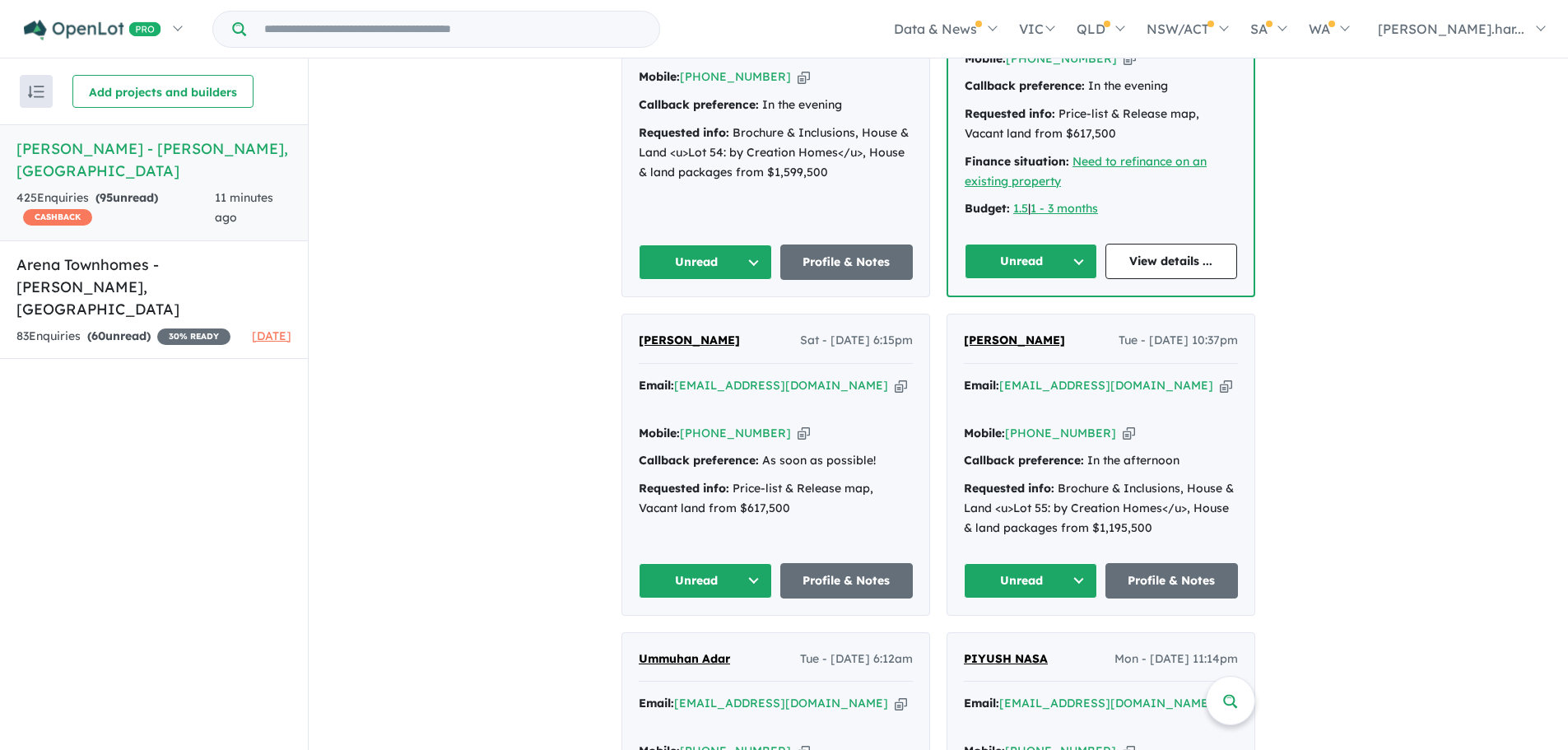
click at [1004, 333] on span "Helena C" at bounding box center [1014, 340] width 101 height 15
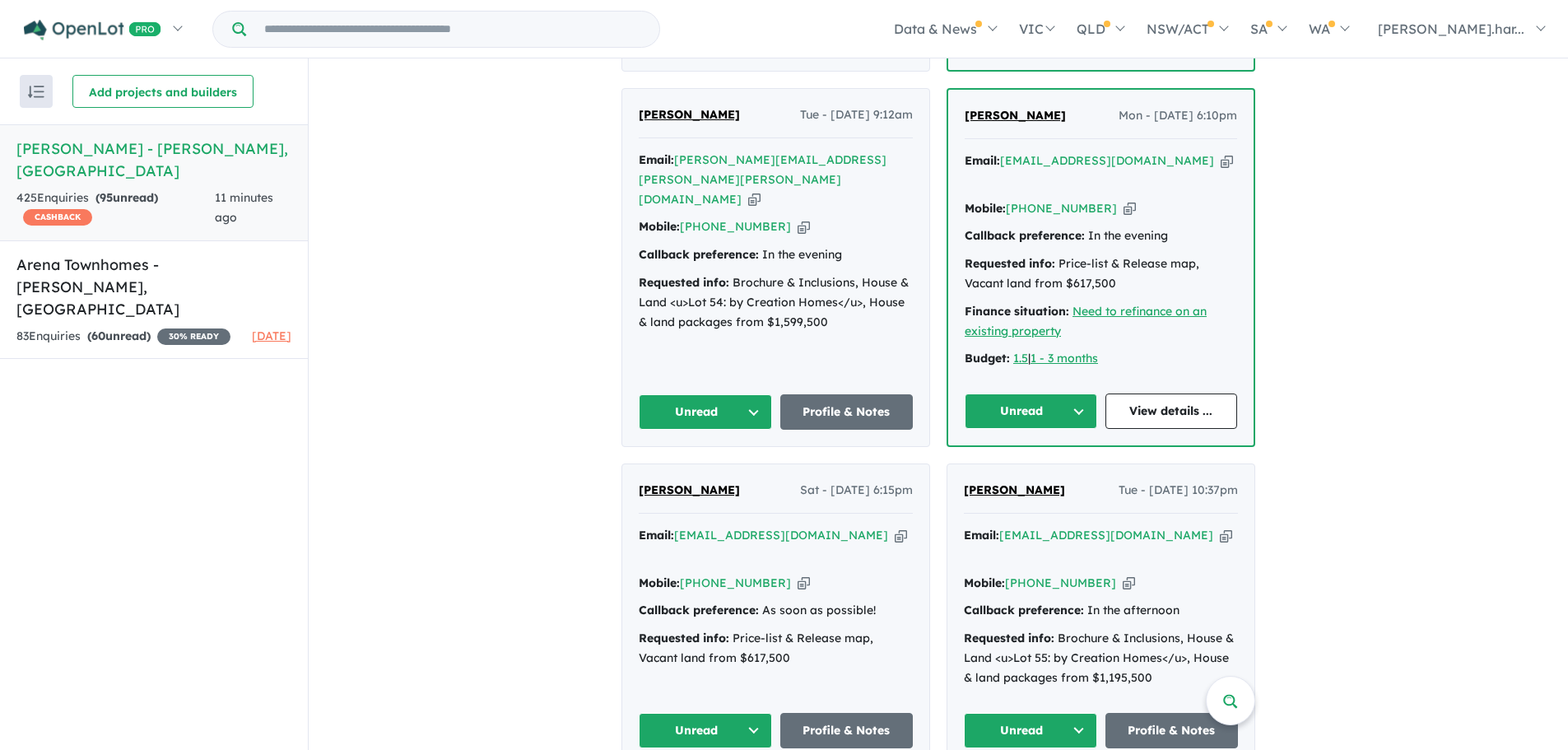
scroll to position [1483, 0]
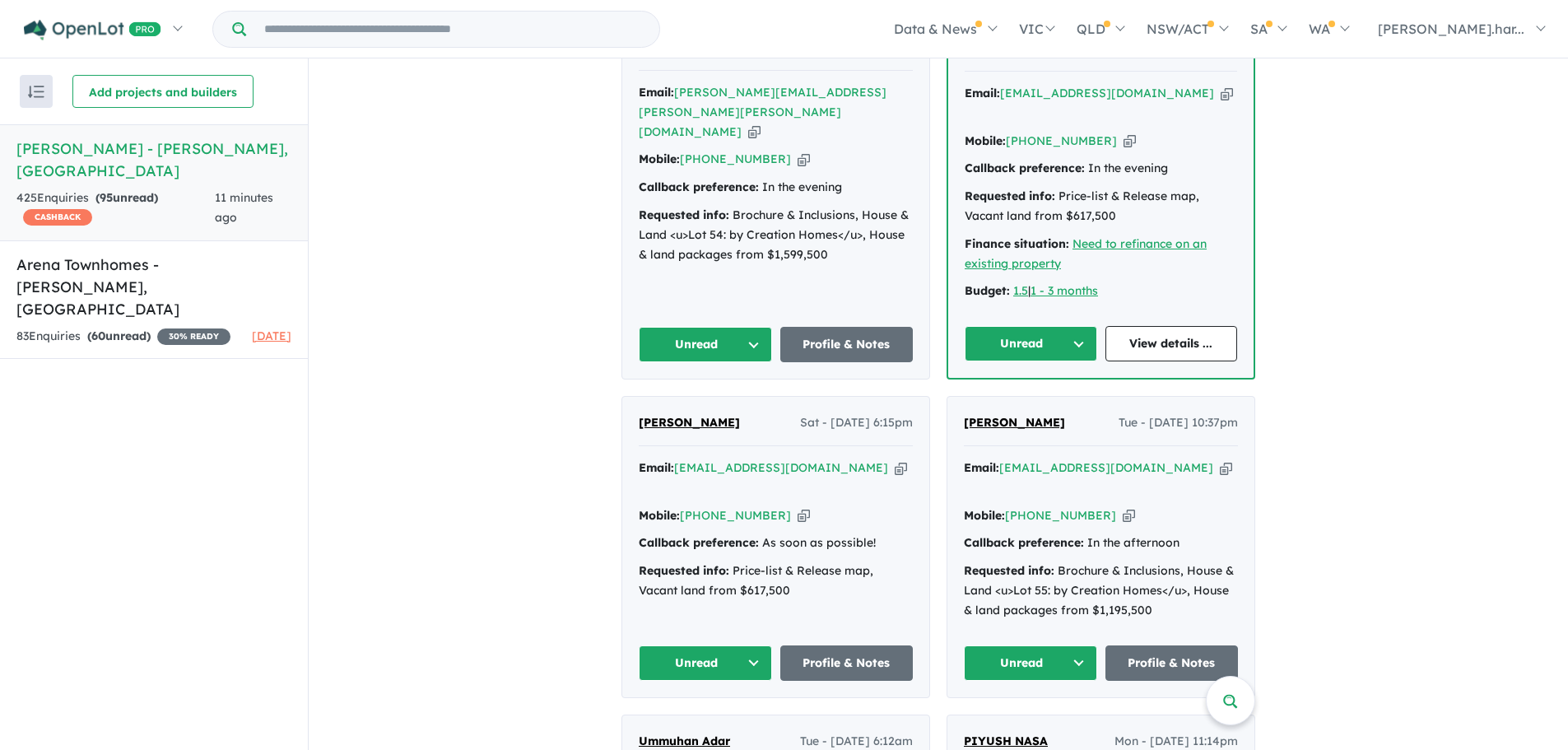
click at [985, 646] on button "Unread" at bounding box center [1030, 663] width 133 height 35
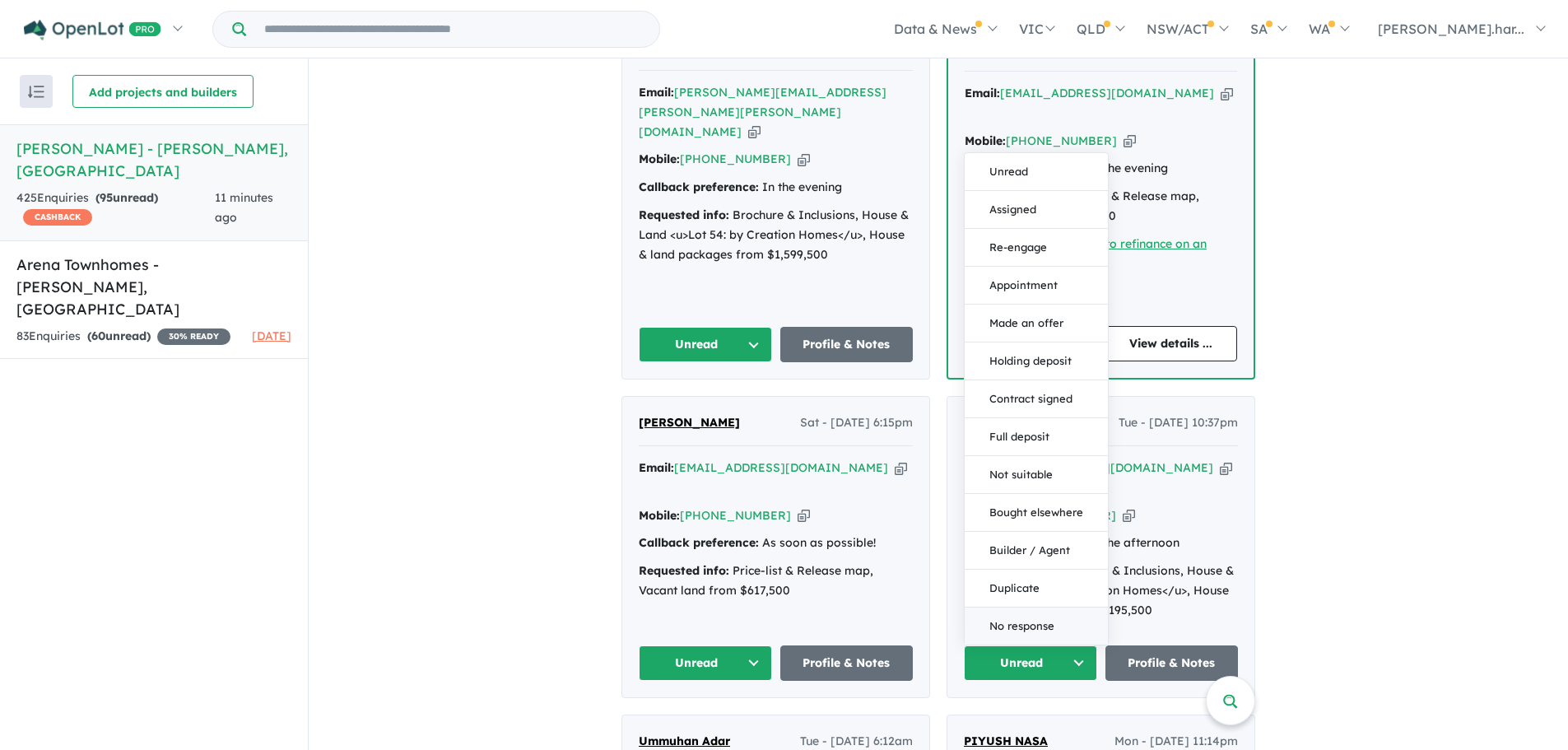
click at [1001, 608] on button "No response" at bounding box center [1036, 626] width 144 height 37
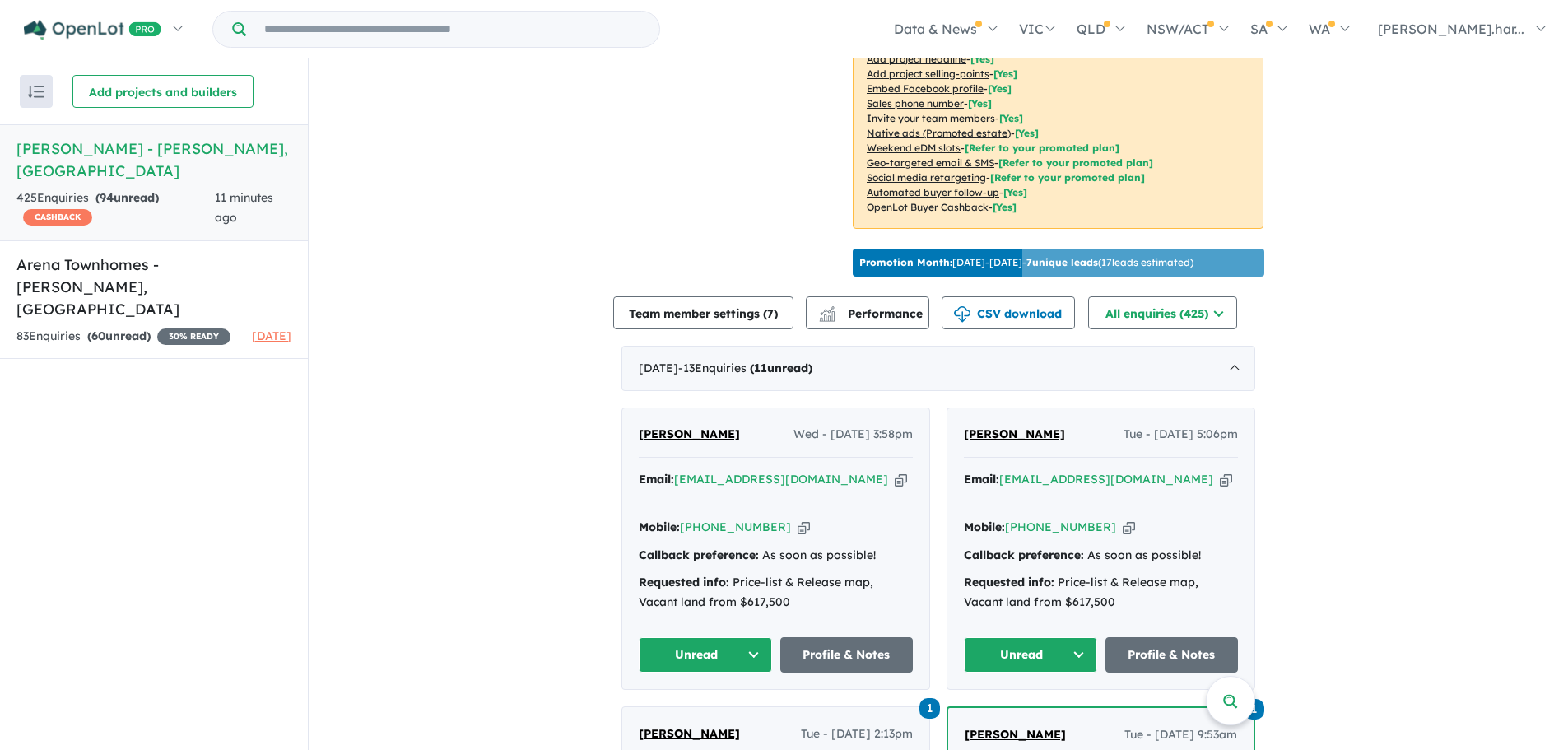
scroll to position [412, 0]
